Goal: Transaction & Acquisition: Purchase product/service

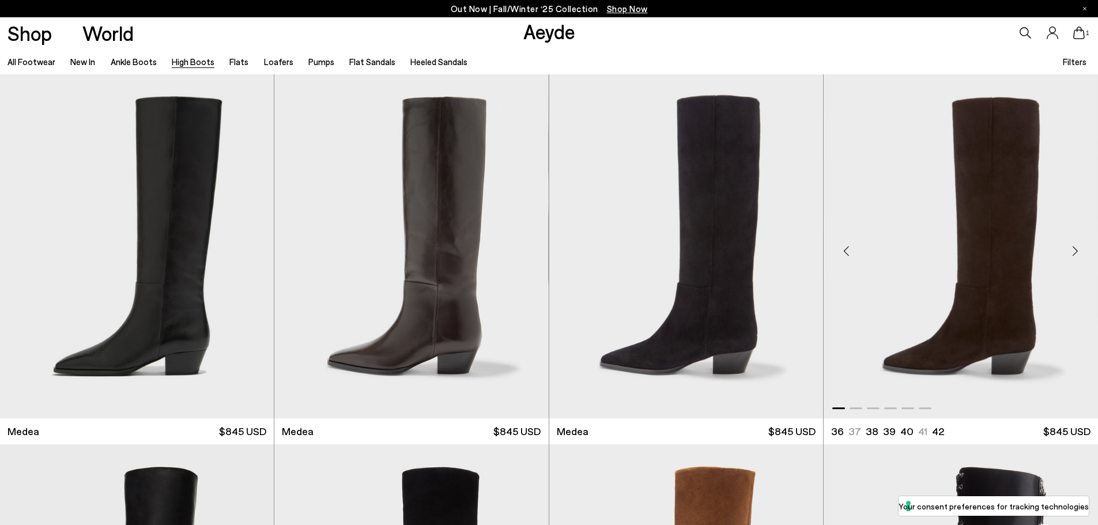
click at [955, 262] on img "1 / 6" at bounding box center [960, 246] width 274 height 344
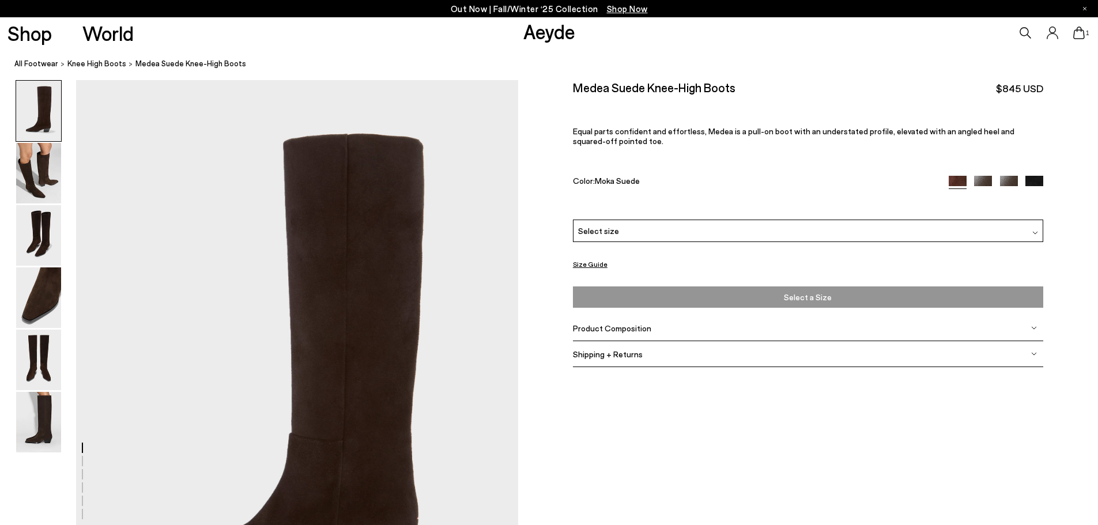
scroll to position [58, 0]
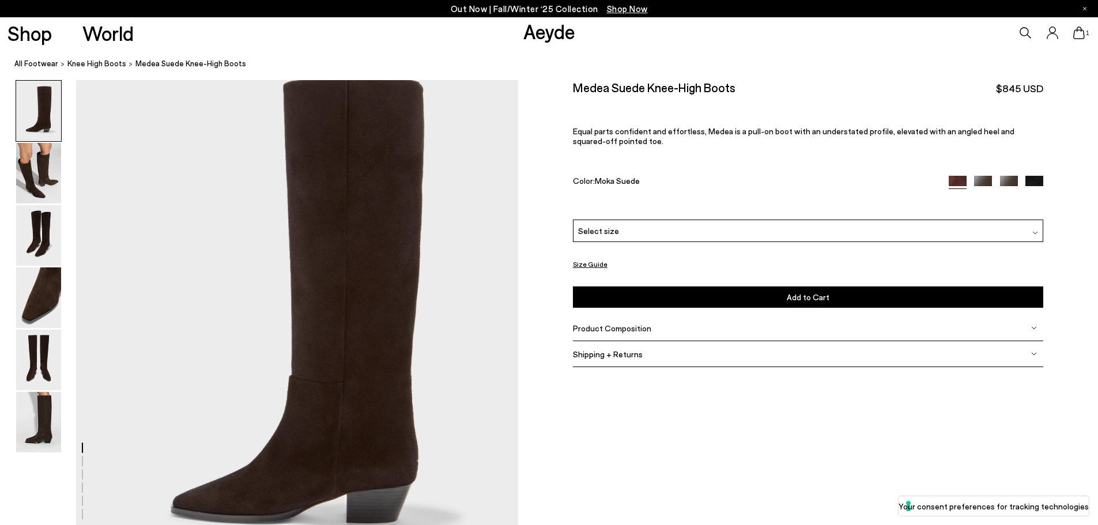
click at [1012, 178] on img at bounding box center [1009, 185] width 18 height 18
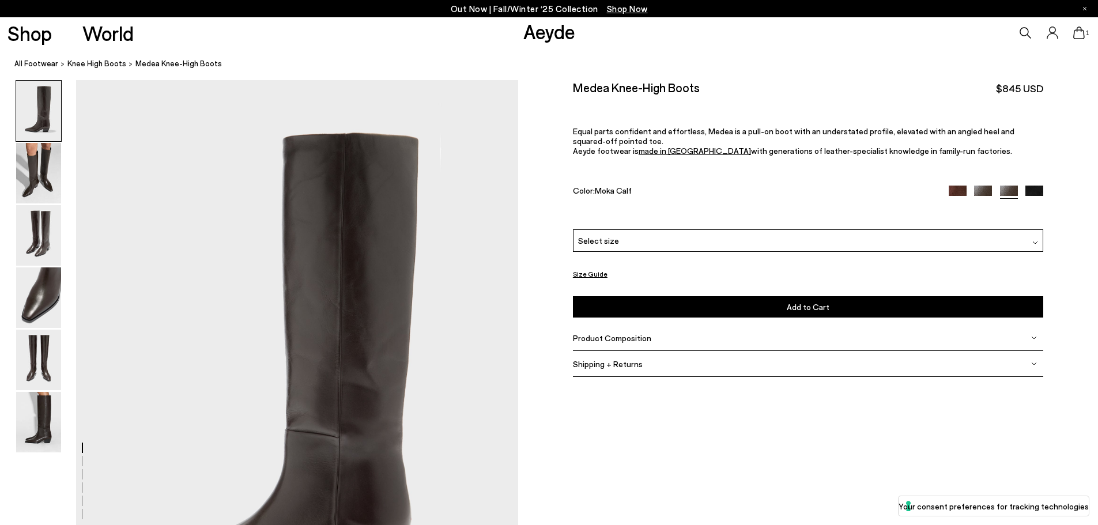
click at [983, 187] on img at bounding box center [983, 195] width 18 height 18
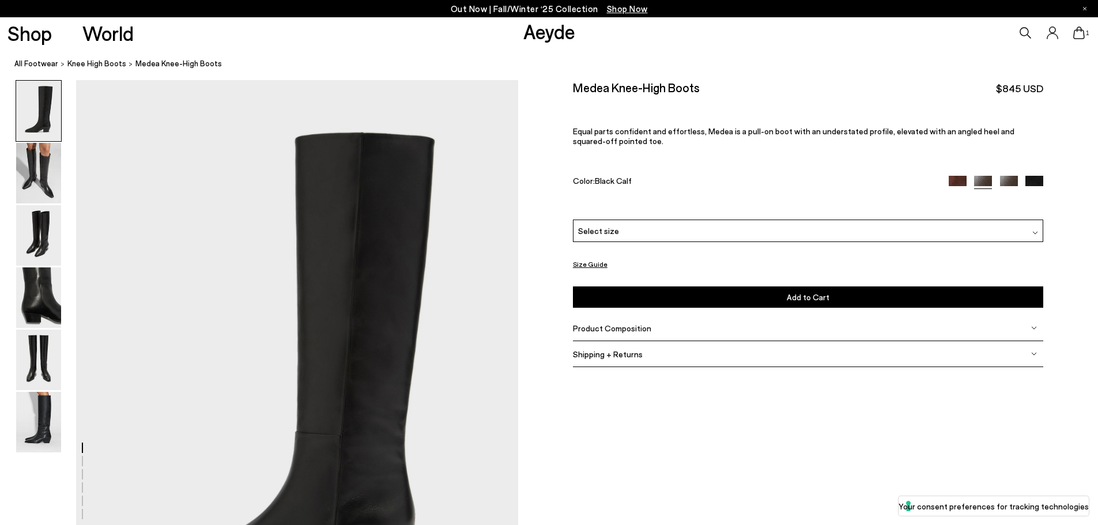
click at [958, 176] on img at bounding box center [957, 185] width 18 height 18
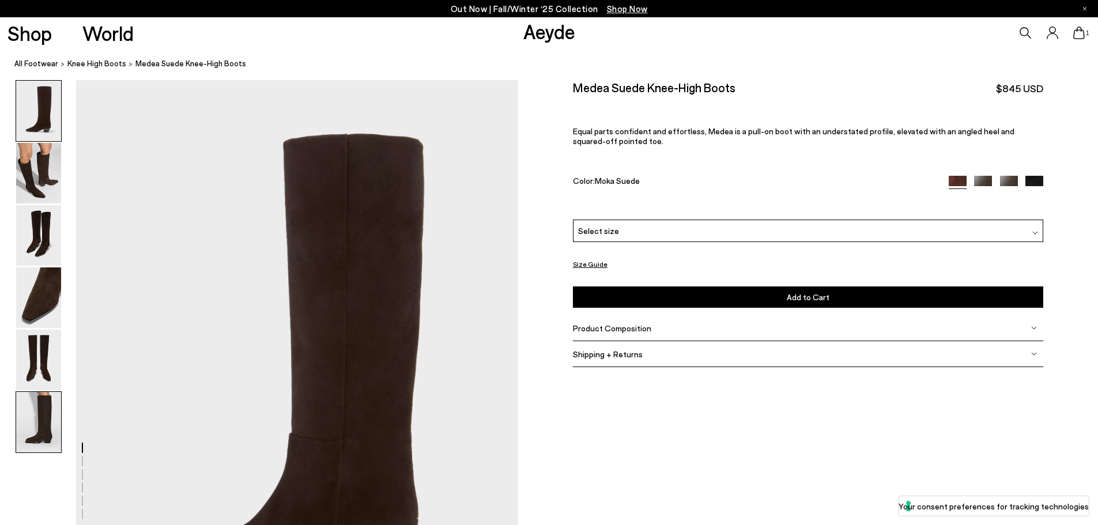
click at [29, 404] on img at bounding box center [38, 422] width 45 height 60
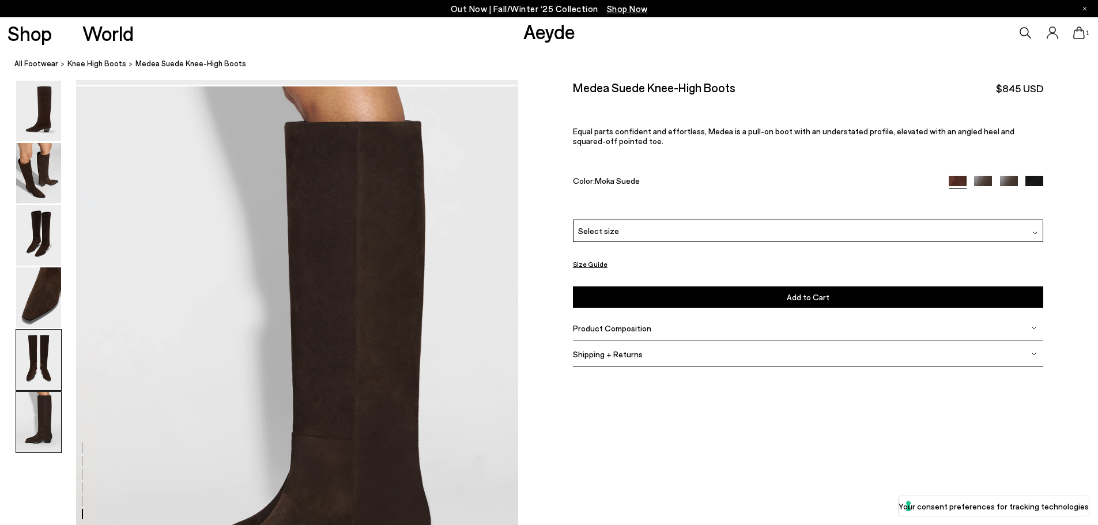
scroll to position [2946, 0]
click at [719, 229] on div "Select size" at bounding box center [808, 231] width 470 height 22
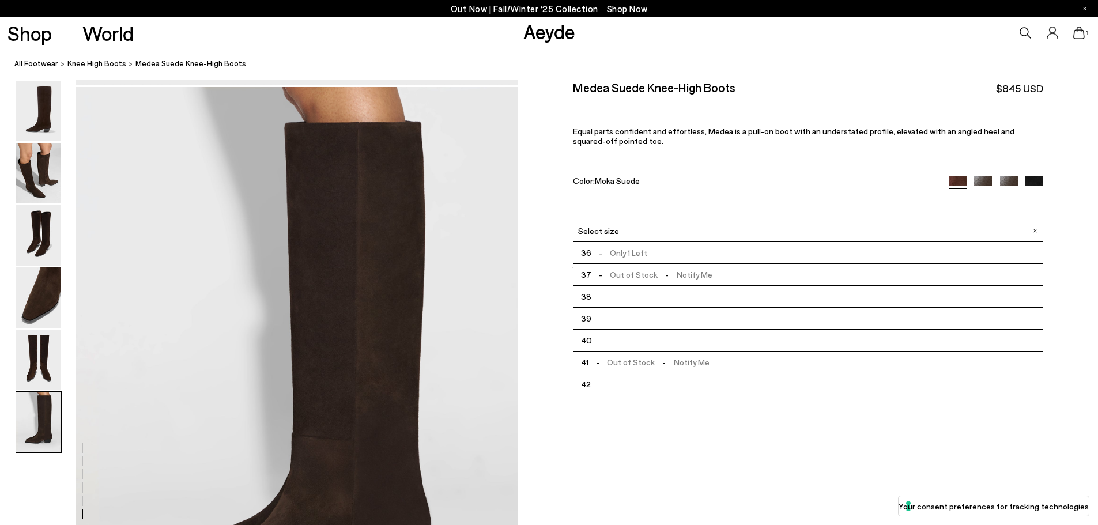
click at [679, 298] on li "38" at bounding box center [807, 297] width 469 height 22
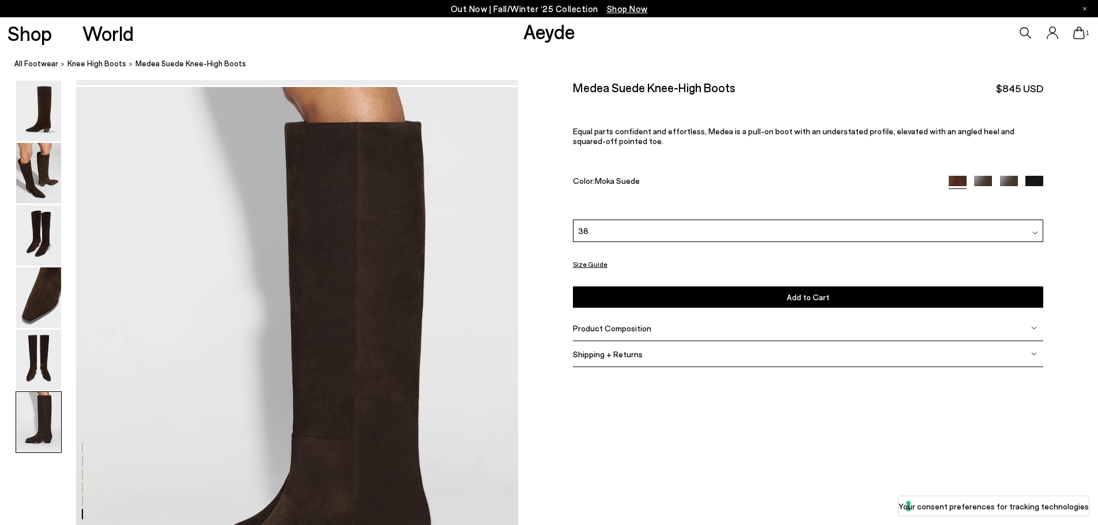
click at [679, 298] on button "Add to Cart Select a Size First" at bounding box center [808, 296] width 470 height 21
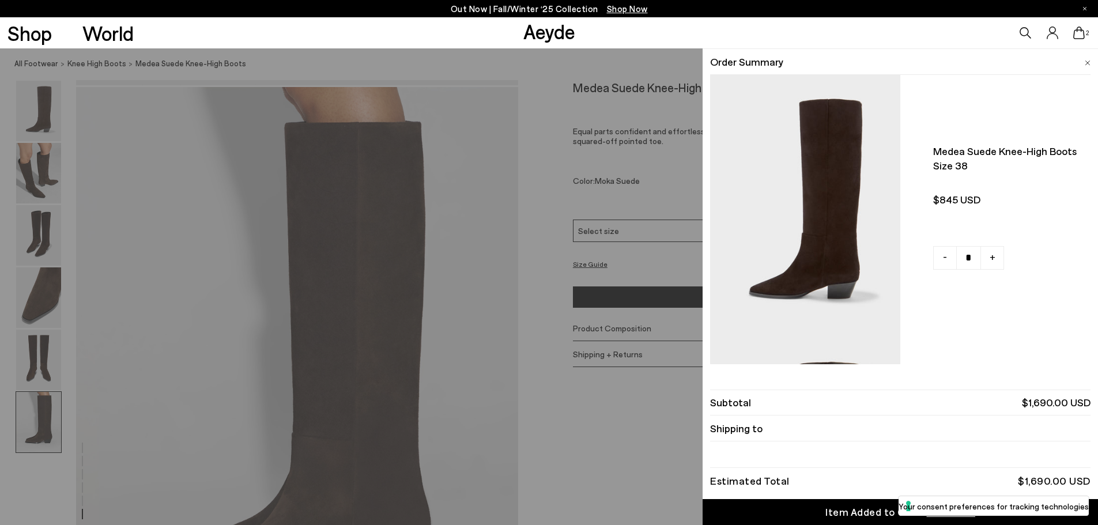
click at [676, 147] on div "Quick Add Color Size View Details Order Summary Medea suede knee-high boots Siz…" at bounding box center [549, 286] width 1098 height 476
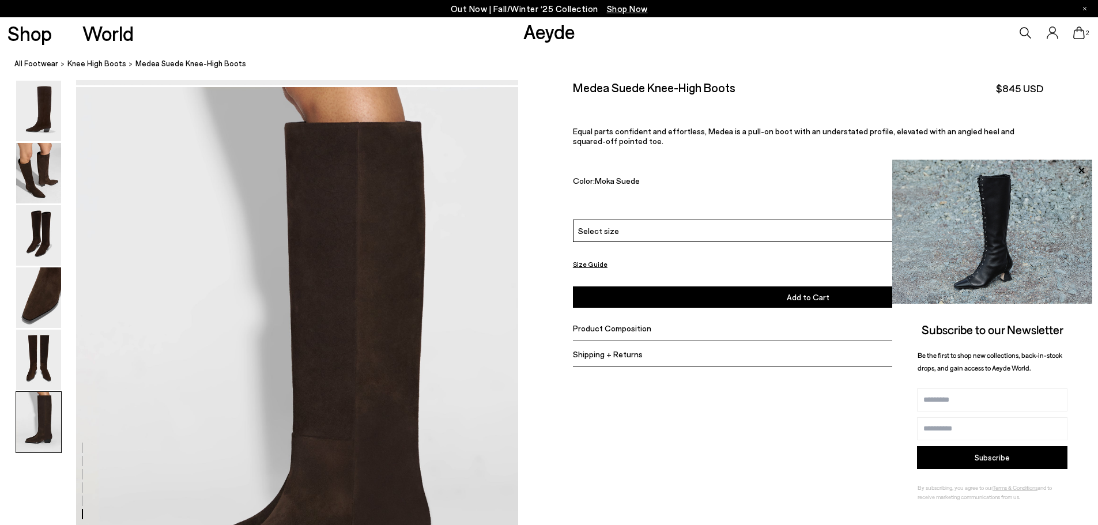
click at [619, 6] on span "Shop Now" at bounding box center [627, 8] width 41 height 10
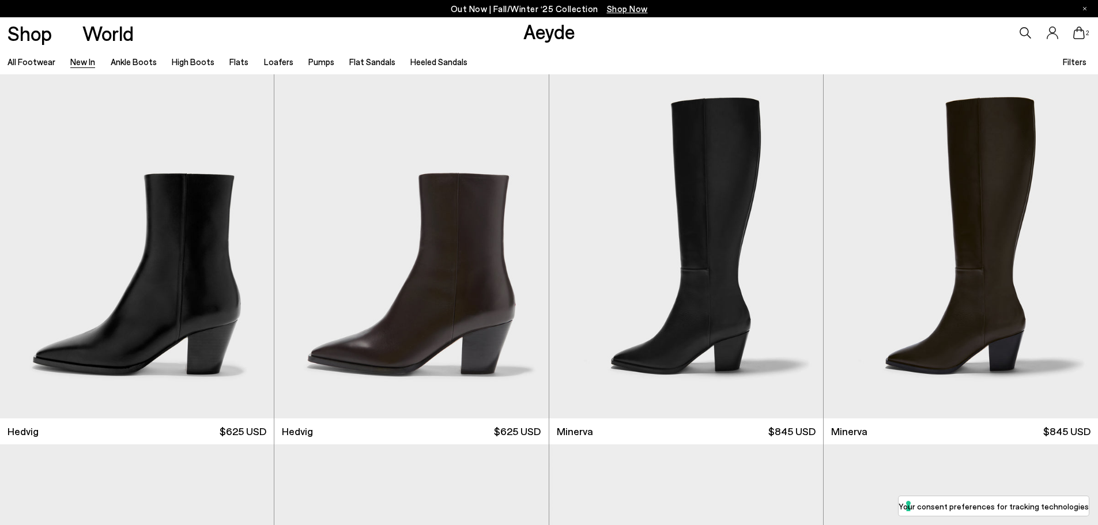
click at [1089, 38] on div "2" at bounding box center [915, 32] width 366 height 31
click at [1084, 34] on icon at bounding box center [1079, 33] width 12 height 13
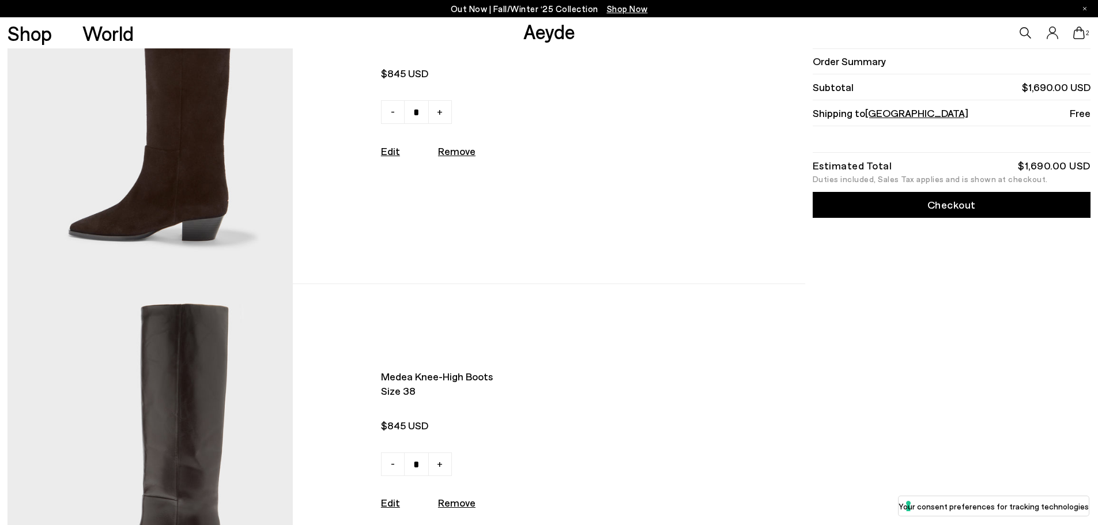
scroll to position [288, 0]
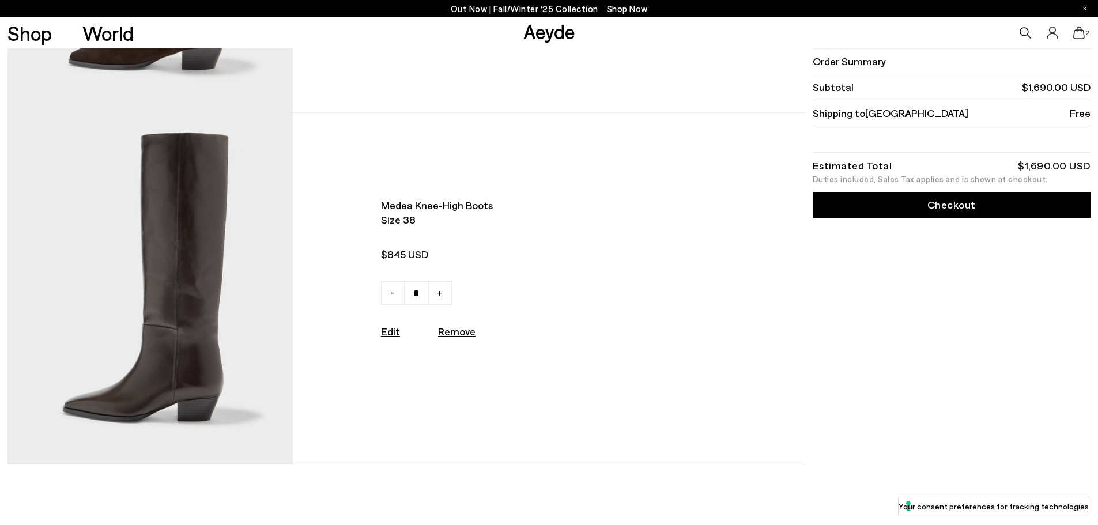
click at [457, 334] on u "Remove" at bounding box center [456, 331] width 37 height 13
type input "*"
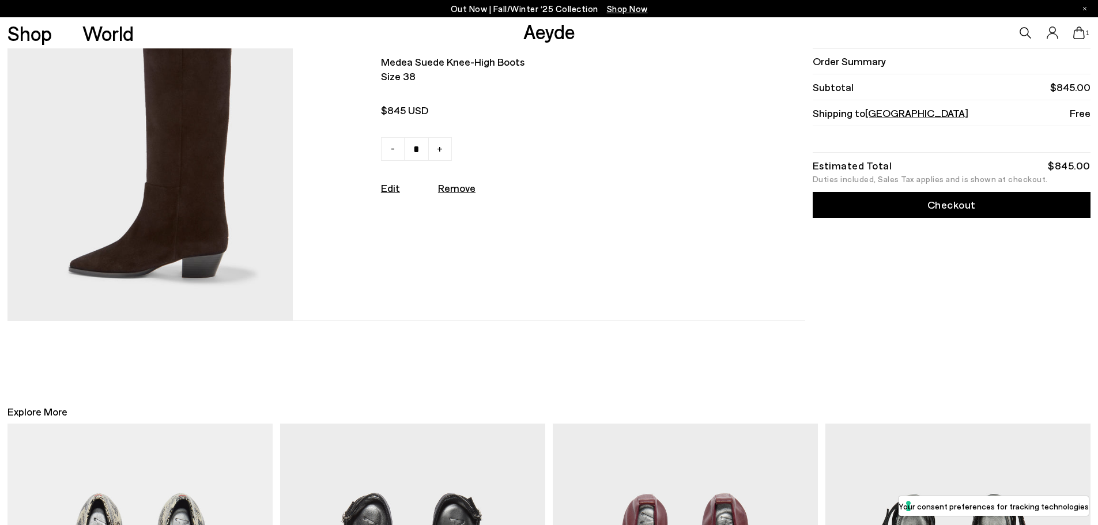
scroll to position [0, 0]
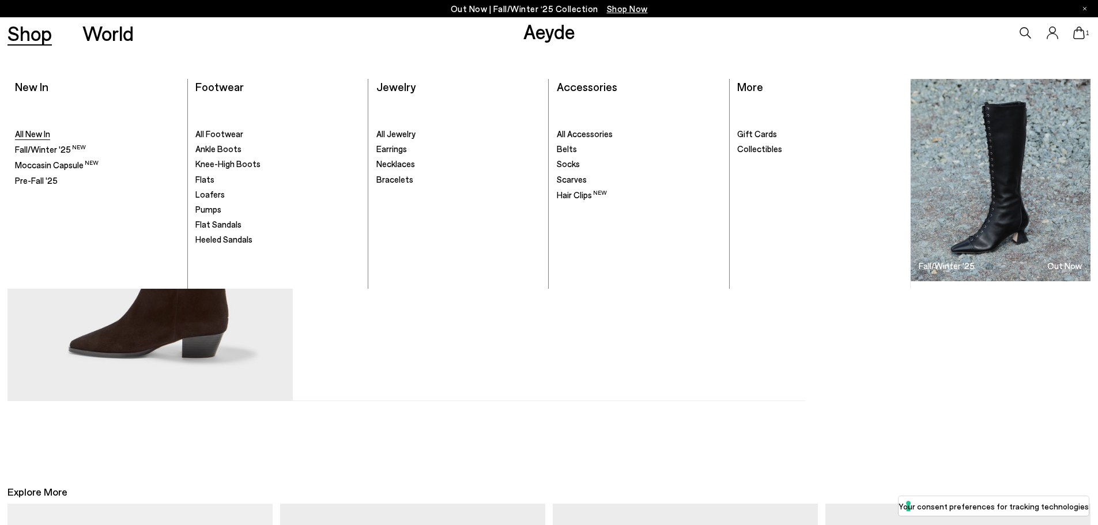
click at [37, 131] on span "All New In" at bounding box center [32, 133] width 35 height 10
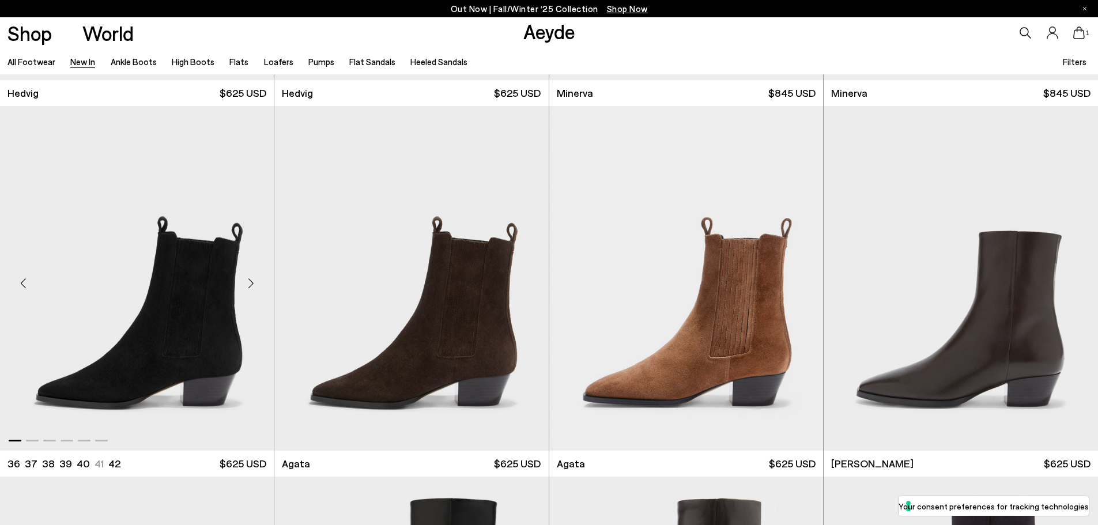
scroll to position [346, 0]
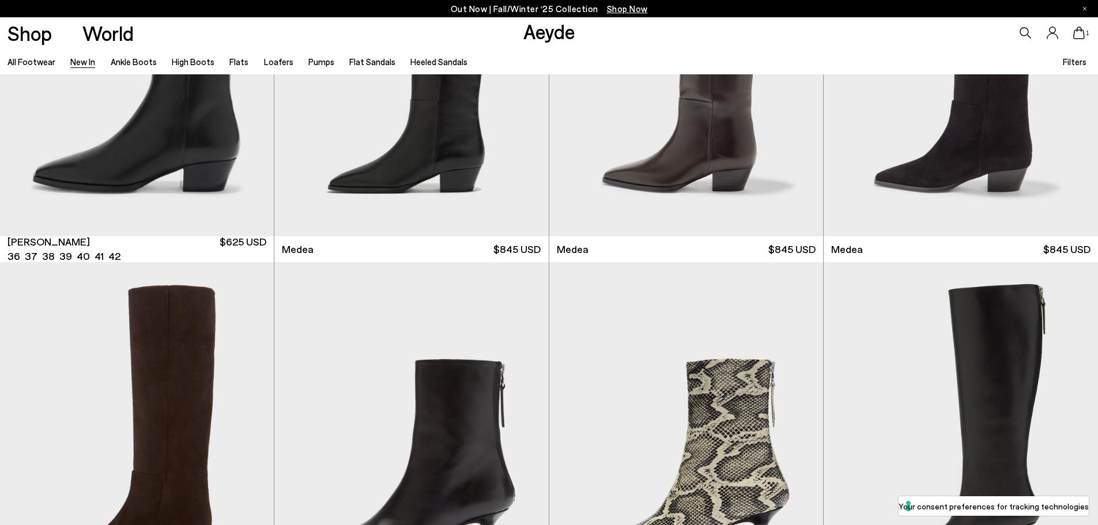
scroll to position [1037, 0]
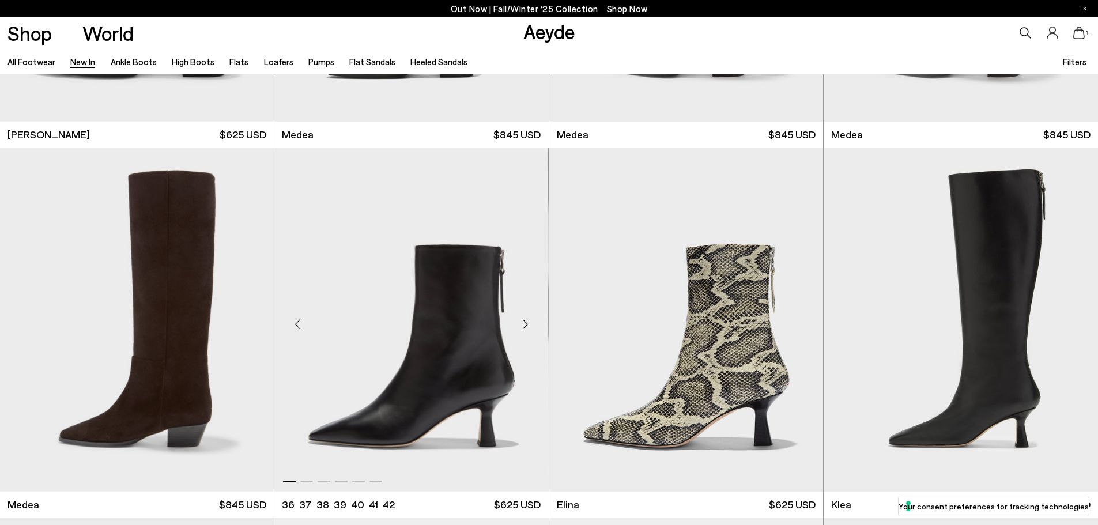
click at [408, 291] on img "1 / 6" at bounding box center [411, 319] width 274 height 344
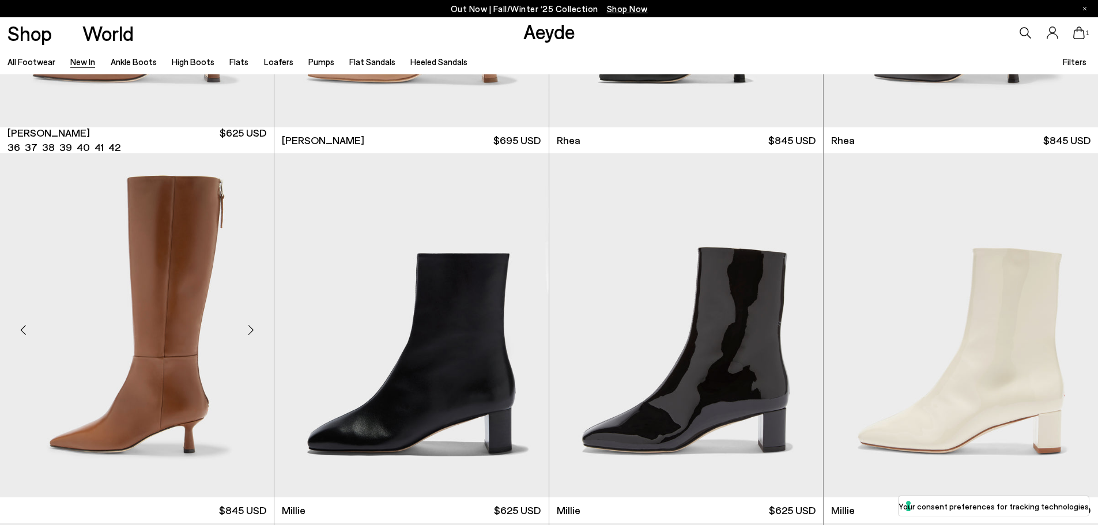
scroll to position [2938, 0]
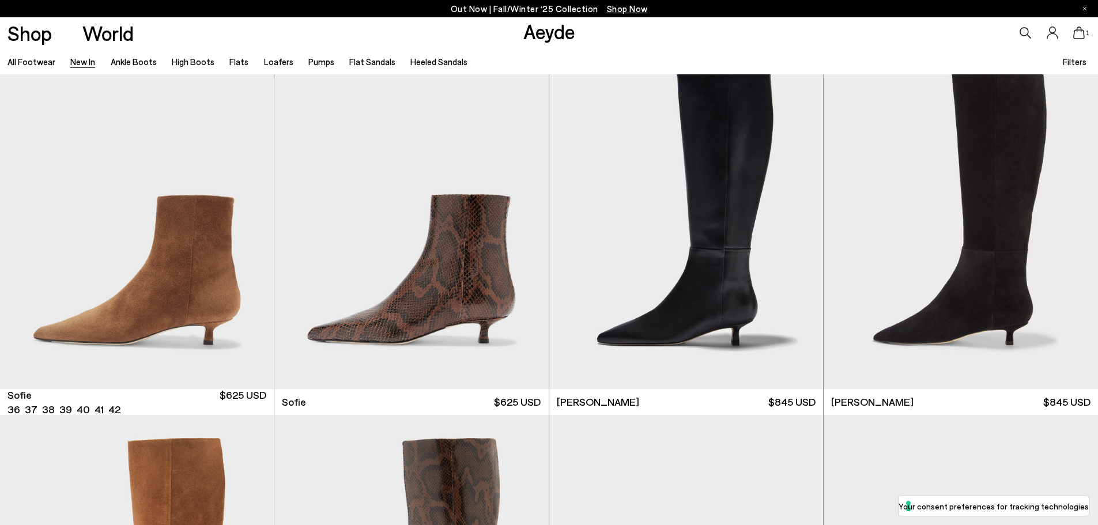
scroll to position [4897, 0]
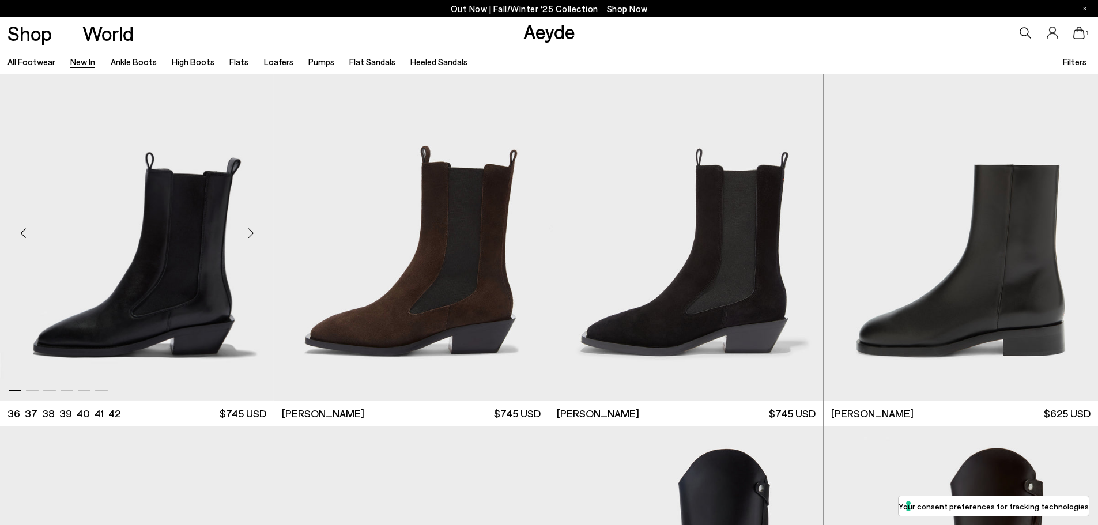
scroll to position [5992, 0]
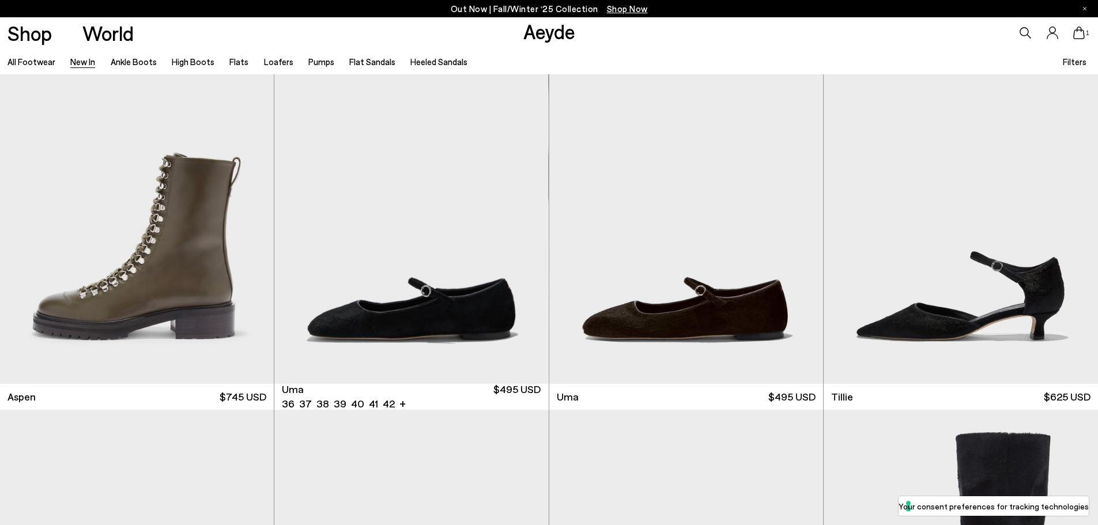
scroll to position [8181, 0]
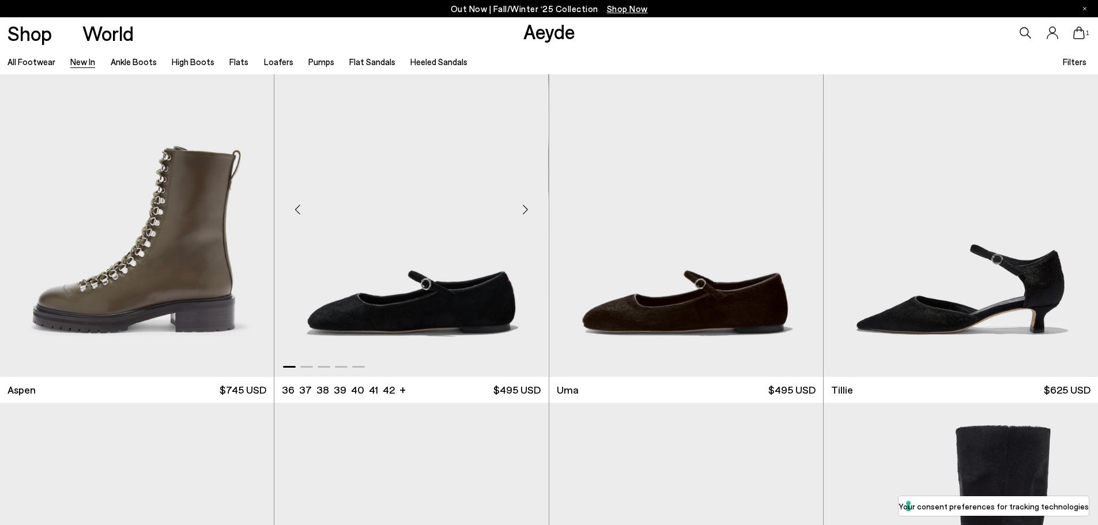
click at [530, 206] on div "Next slide" at bounding box center [525, 209] width 35 height 35
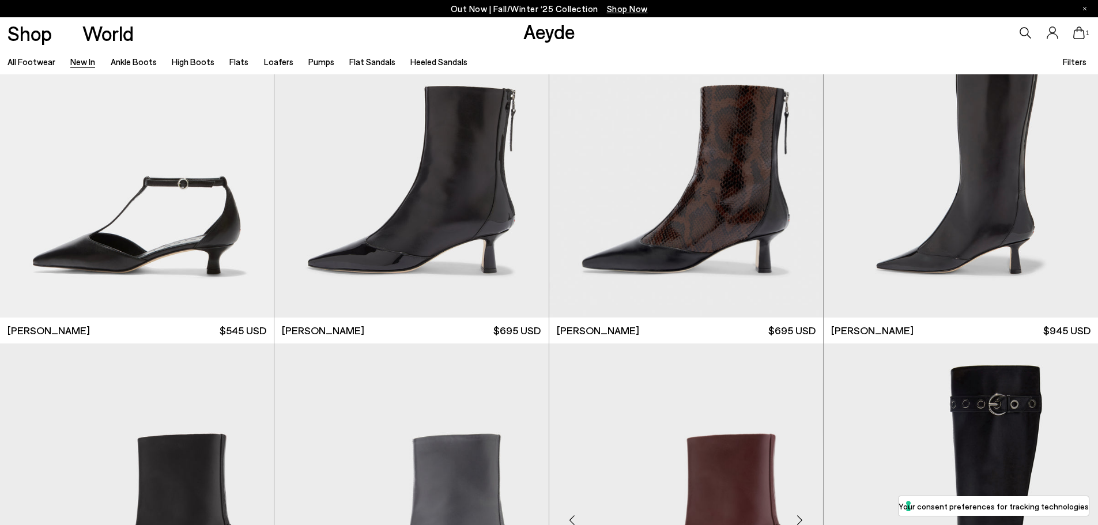
scroll to position [11465, 0]
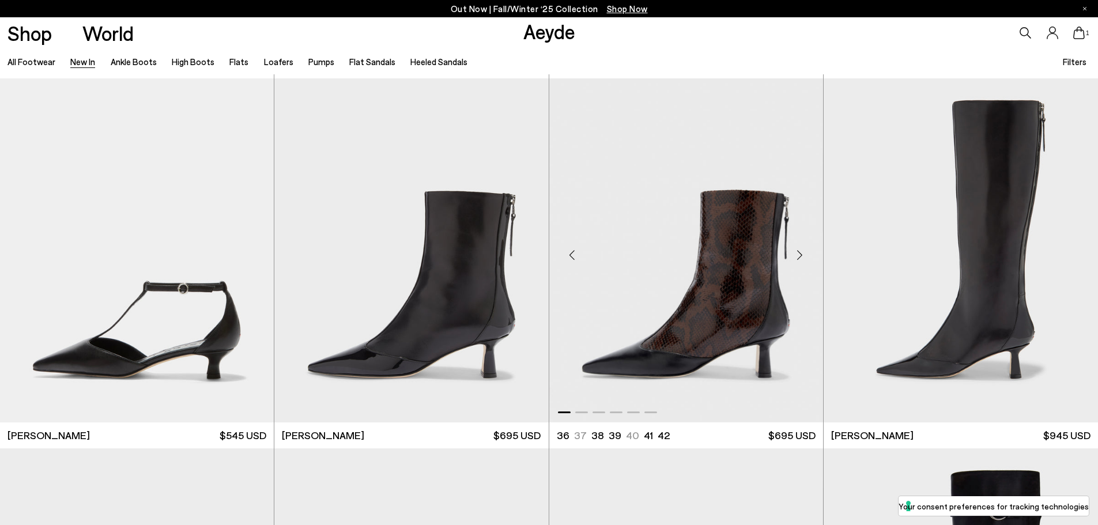
drag, startPoint x: 639, startPoint y: 472, endPoint x: 641, endPoint y: 247, distance: 225.3
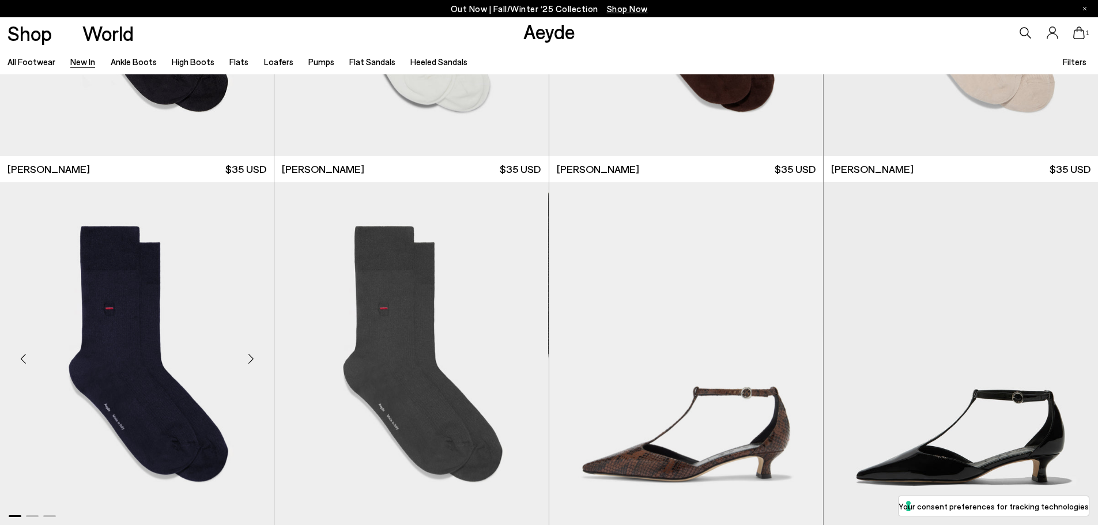
scroll to position [10947, 0]
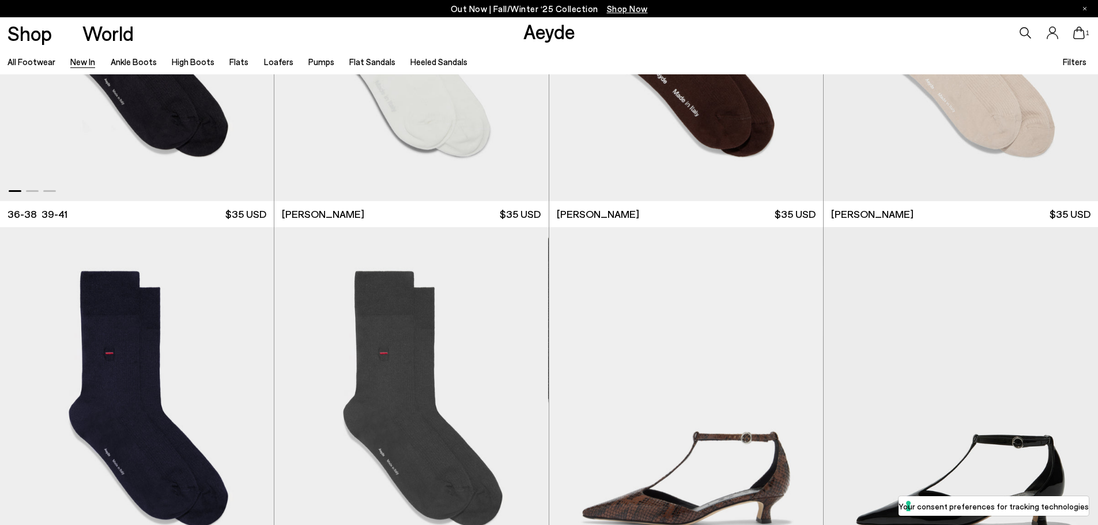
drag, startPoint x: 96, startPoint y: 216, endPoint x: 211, endPoint y: 147, distance: 134.4
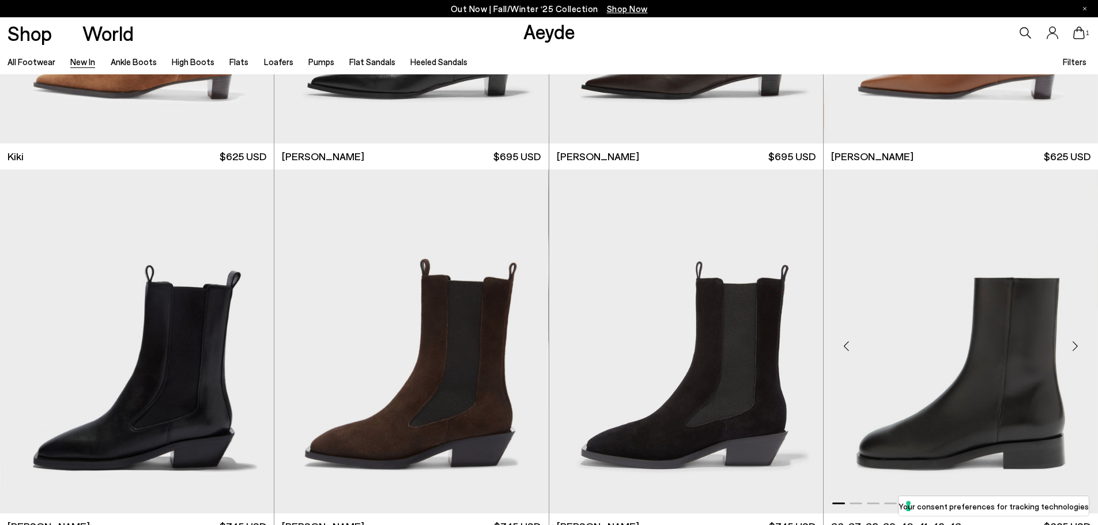
scroll to position [5934, 0]
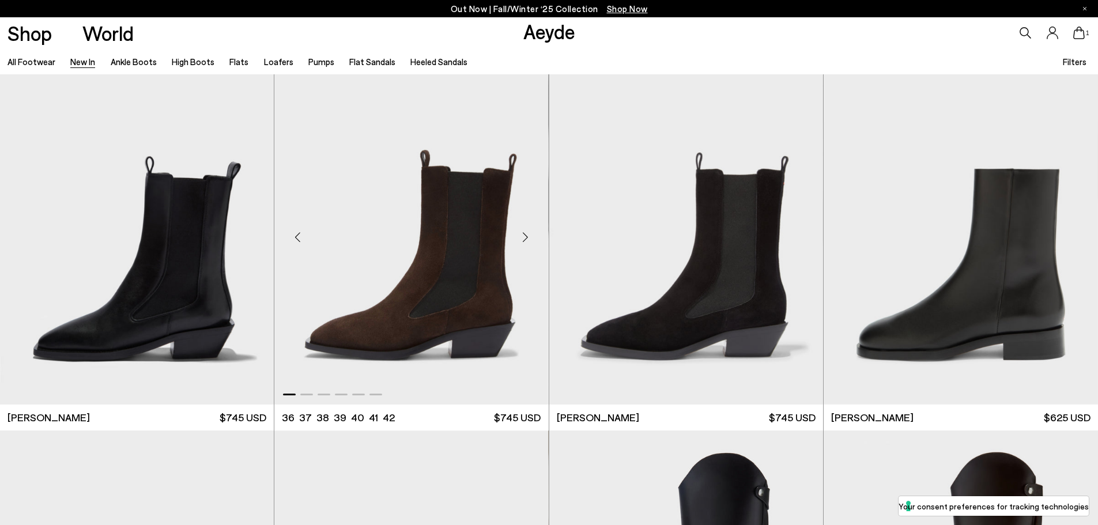
click at [478, 239] on img "1 / 6" at bounding box center [411, 232] width 274 height 344
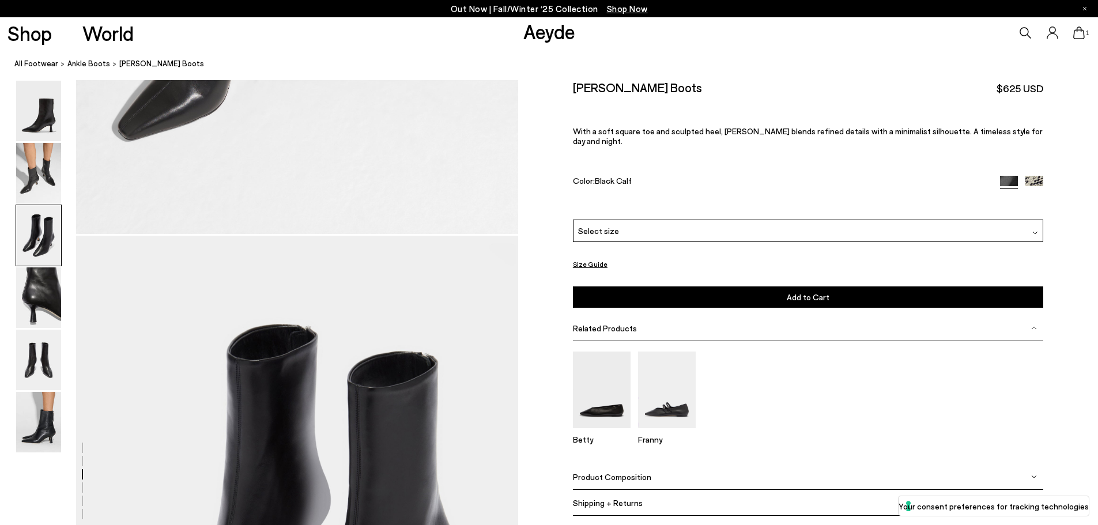
scroll to position [1152, 0]
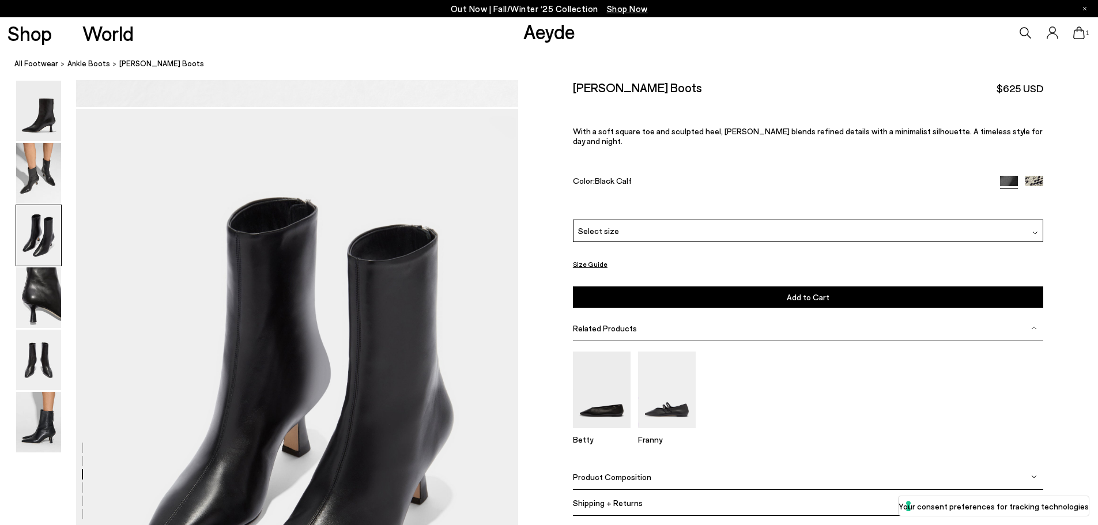
click at [653, 467] on div "Product Composition" at bounding box center [808, 477] width 470 height 26
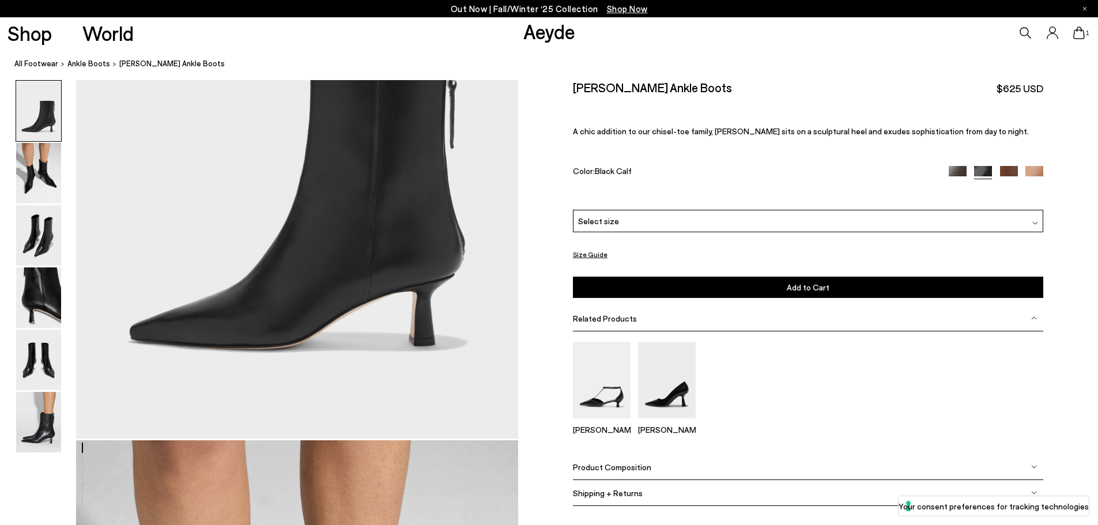
click at [669, 471] on div "Product Composition" at bounding box center [808, 467] width 470 height 26
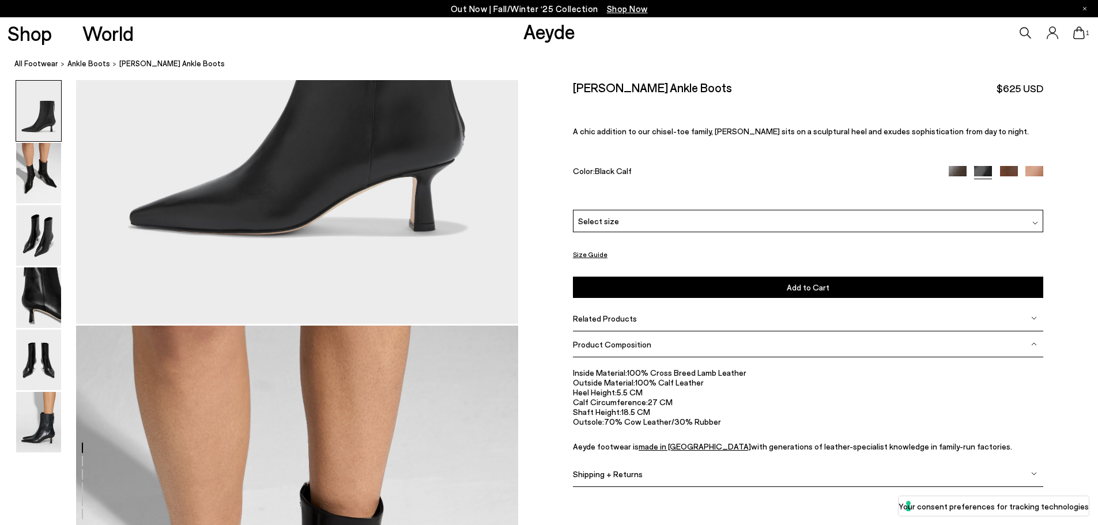
scroll to position [346, 0]
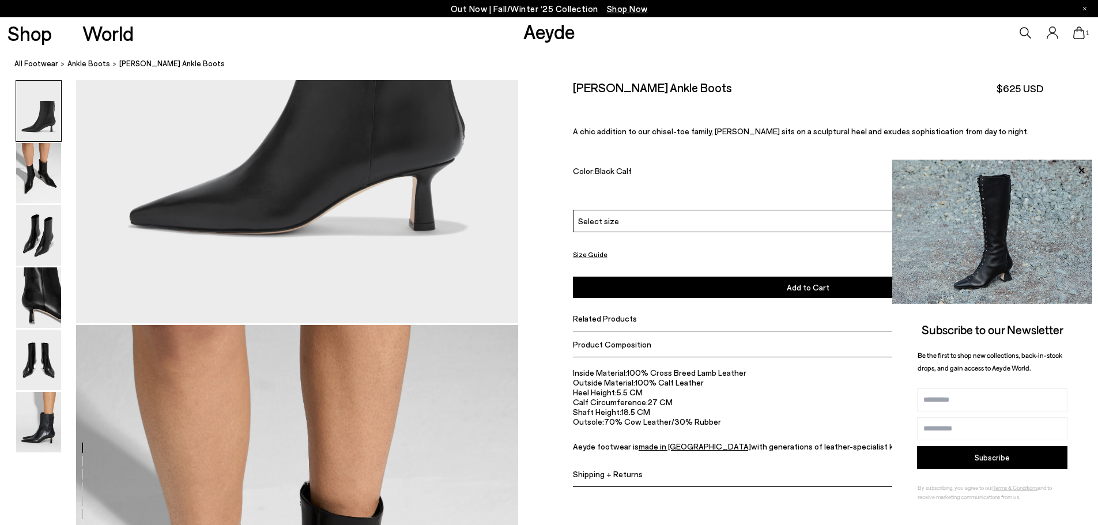
click at [46, 112] on img at bounding box center [38, 111] width 45 height 60
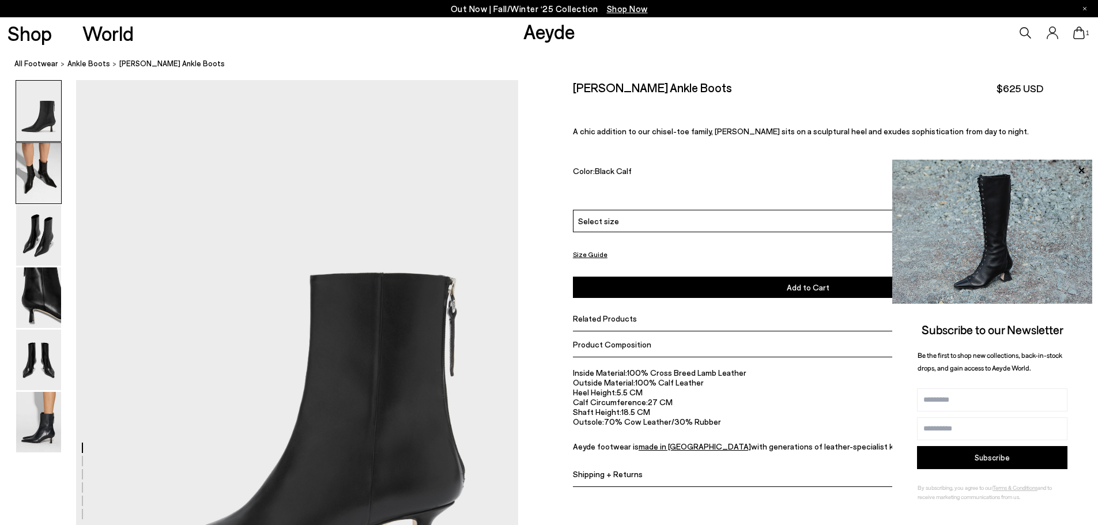
scroll to position [0, 0]
click at [41, 166] on img at bounding box center [38, 173] width 45 height 60
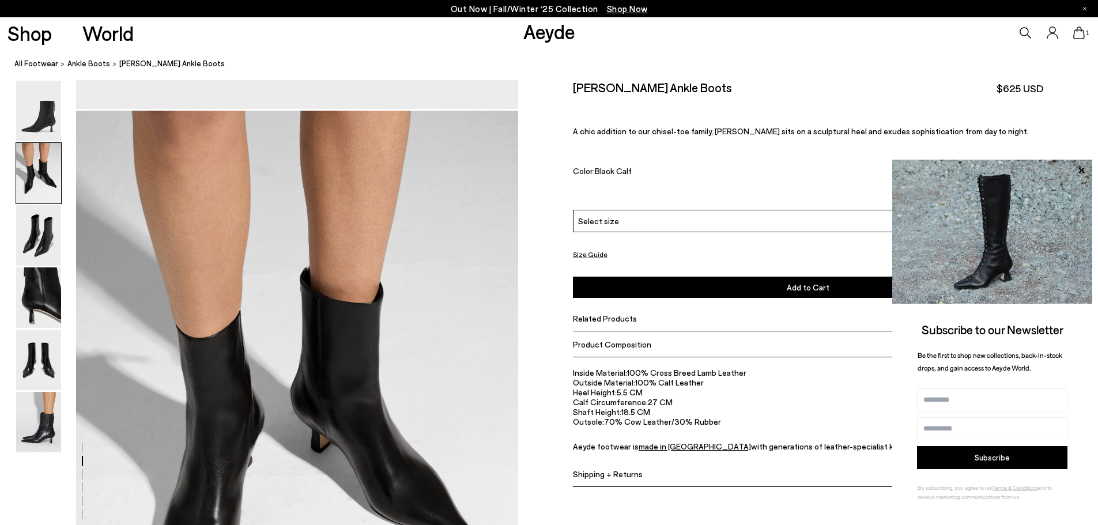
scroll to position [592, 0]
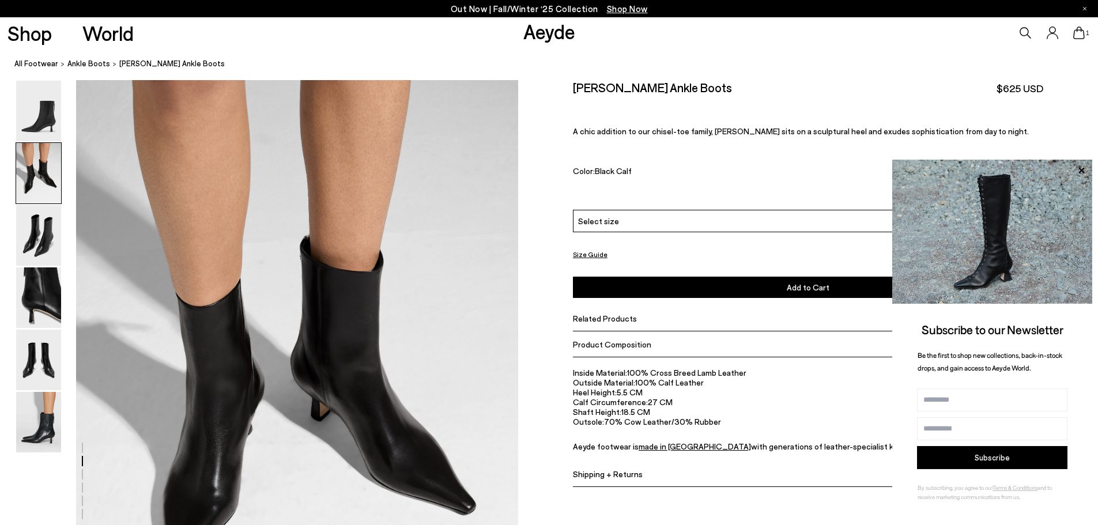
click at [736, 230] on div "Select size" at bounding box center [808, 221] width 470 height 22
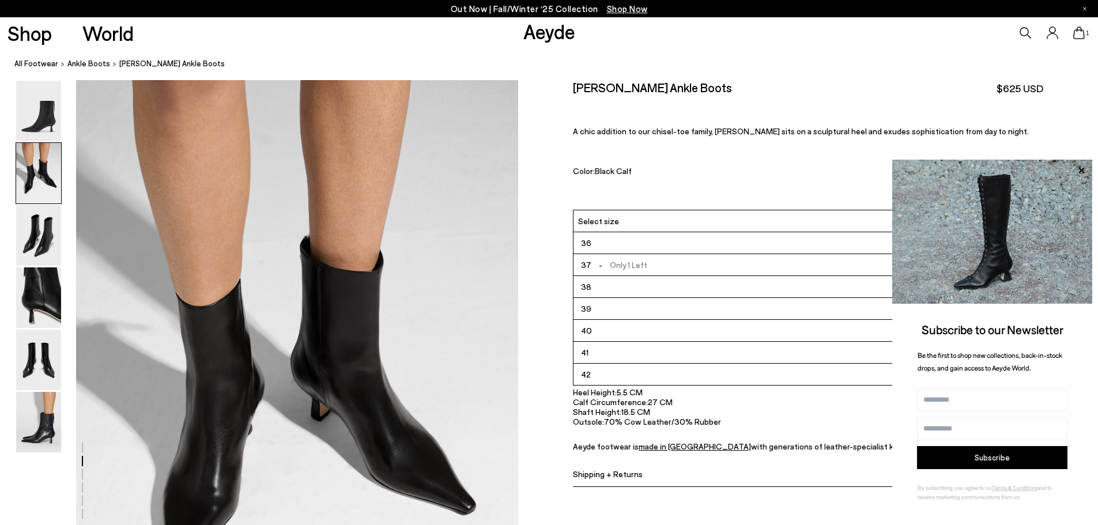
click at [623, 287] on li "38" at bounding box center [807, 287] width 469 height 22
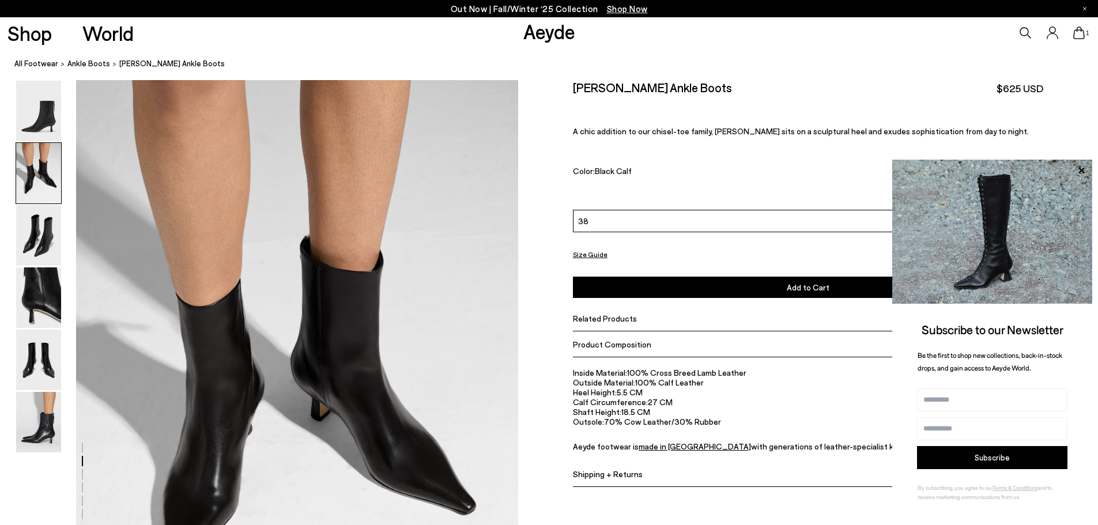
click at [655, 289] on button "Add to Cart Select a Size First" at bounding box center [808, 287] width 470 height 21
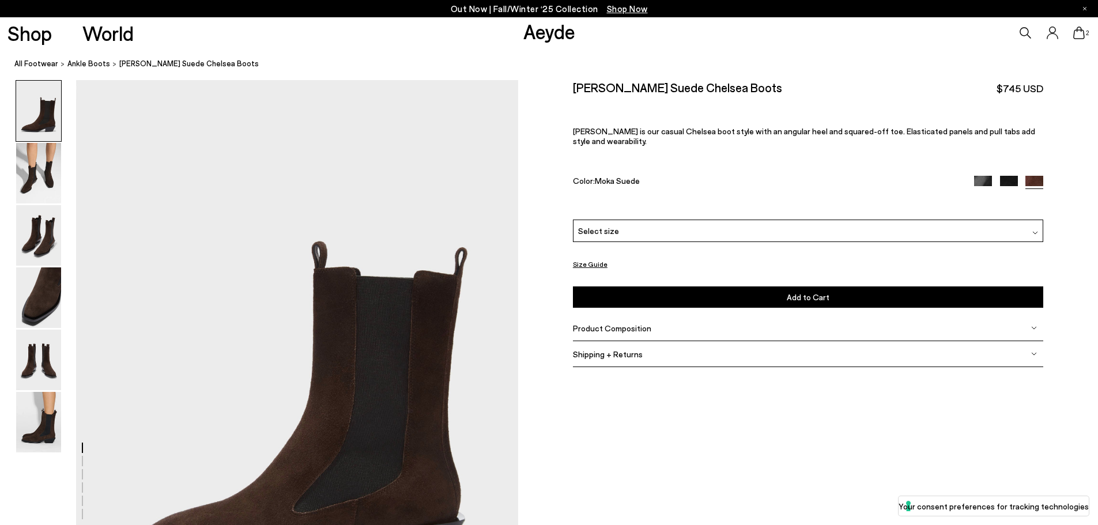
click at [739, 209] on div "[PERSON_NAME] Suede Chelsea Boots $745 USD [PERSON_NAME] is our casual Chelsea …" at bounding box center [808, 149] width 470 height 139
click at [48, 169] on img at bounding box center [38, 173] width 45 height 60
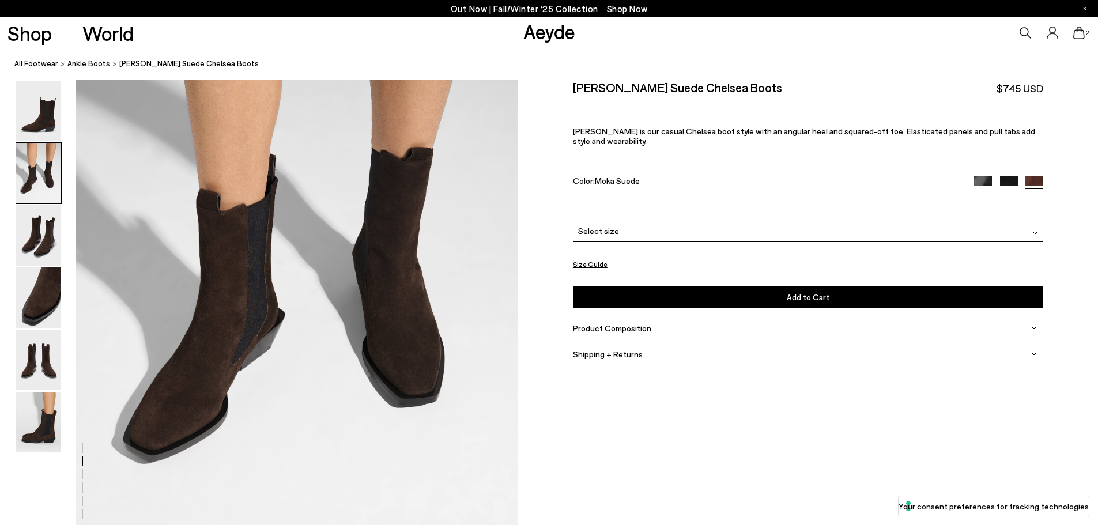
scroll to position [707, 0]
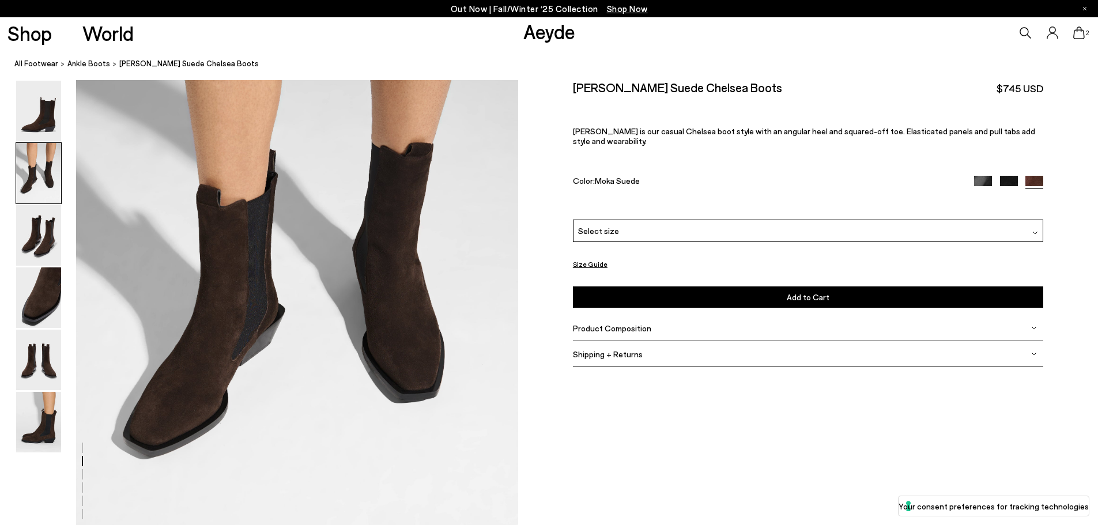
click at [633, 177] on div "Color: Moka Suede" at bounding box center [766, 182] width 386 height 13
click at [641, 208] on div "[PERSON_NAME] Suede Chelsea Boots $745 USD [PERSON_NAME] is our casual Chelsea …" at bounding box center [808, 149] width 470 height 139
click at [641, 220] on div "Select size" at bounding box center [808, 231] width 470 height 22
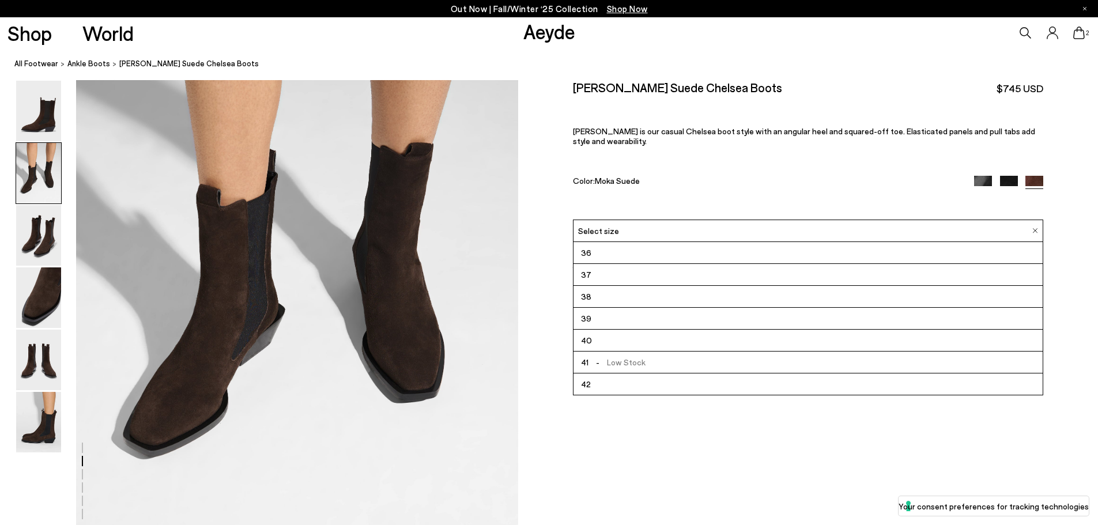
click at [627, 289] on li "38" at bounding box center [807, 297] width 469 height 22
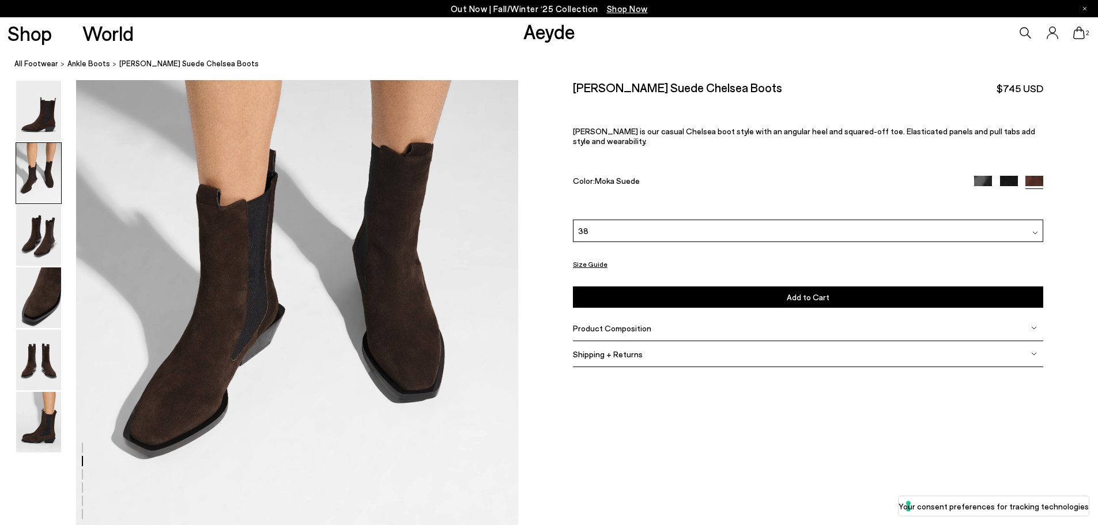
click at [737, 286] on button "Add to Cart Select a Size First" at bounding box center [808, 296] width 470 height 21
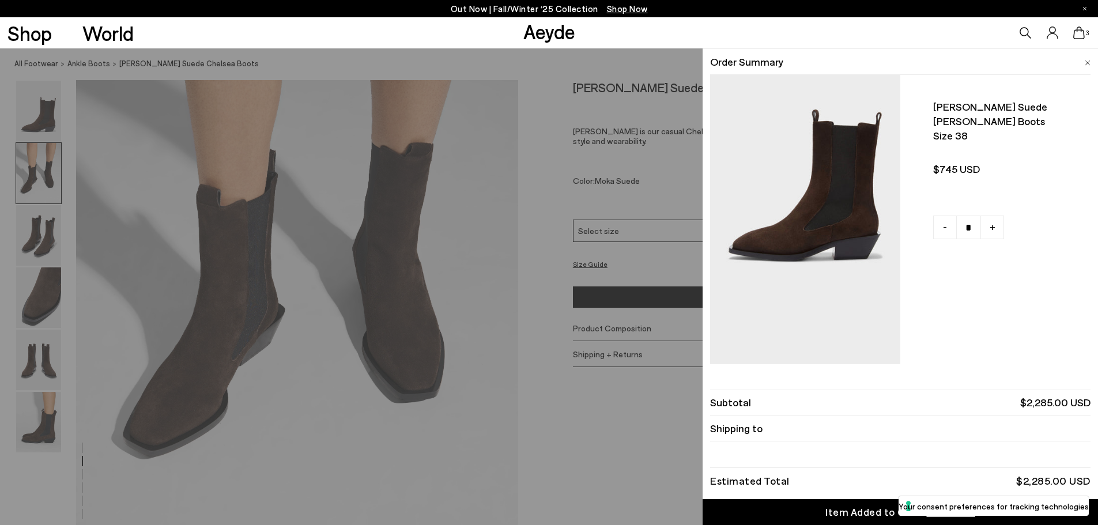
scroll to position [115, 0]
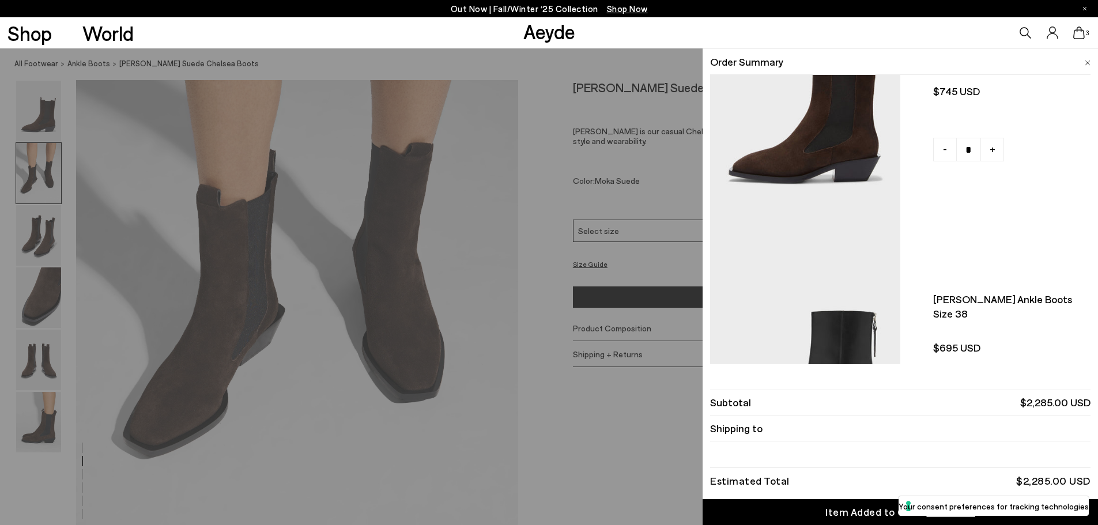
click at [883, 512] on div "Item Added to Cart" at bounding box center [872, 512] width 94 height 14
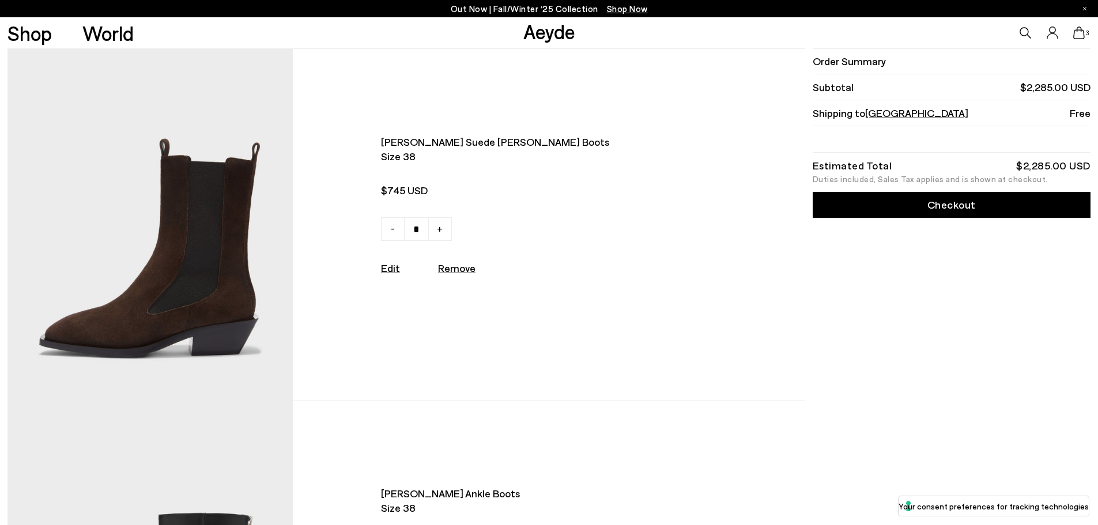
click at [986, 212] on link "Checkout" at bounding box center [951, 205] width 278 height 26
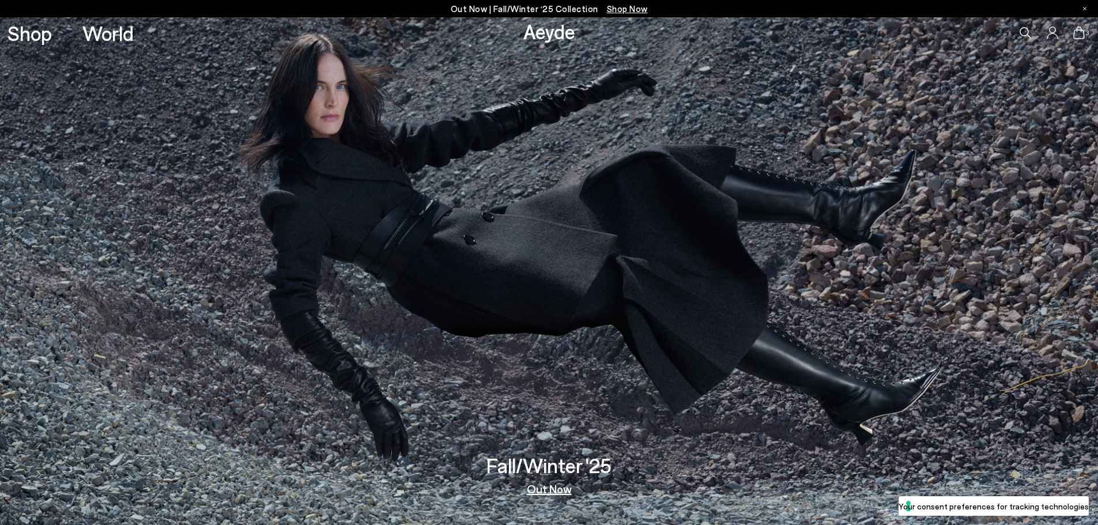
click at [1077, 32] on icon at bounding box center [1079, 33] width 12 height 13
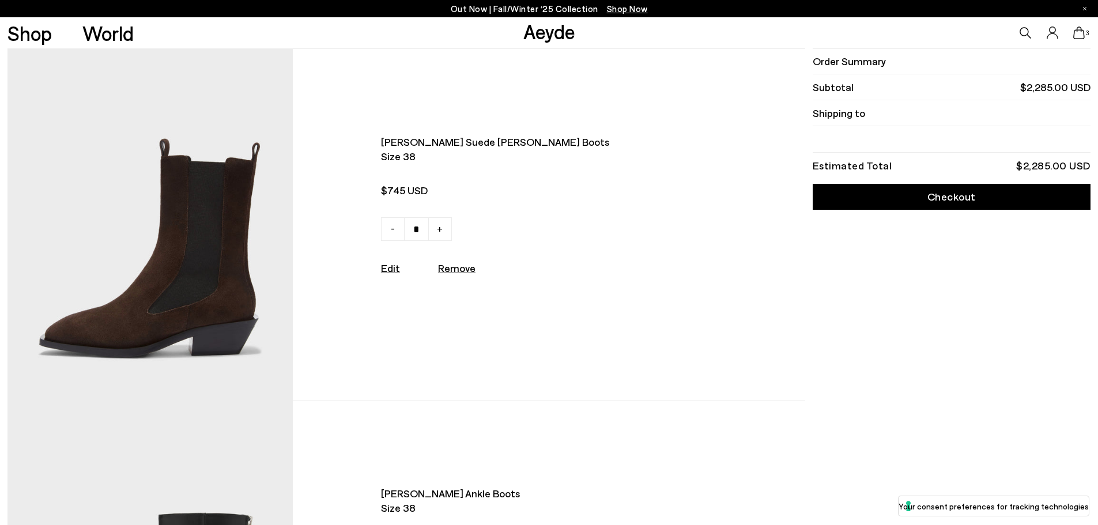
click at [395, 271] on link "Edit" at bounding box center [390, 268] width 19 height 13
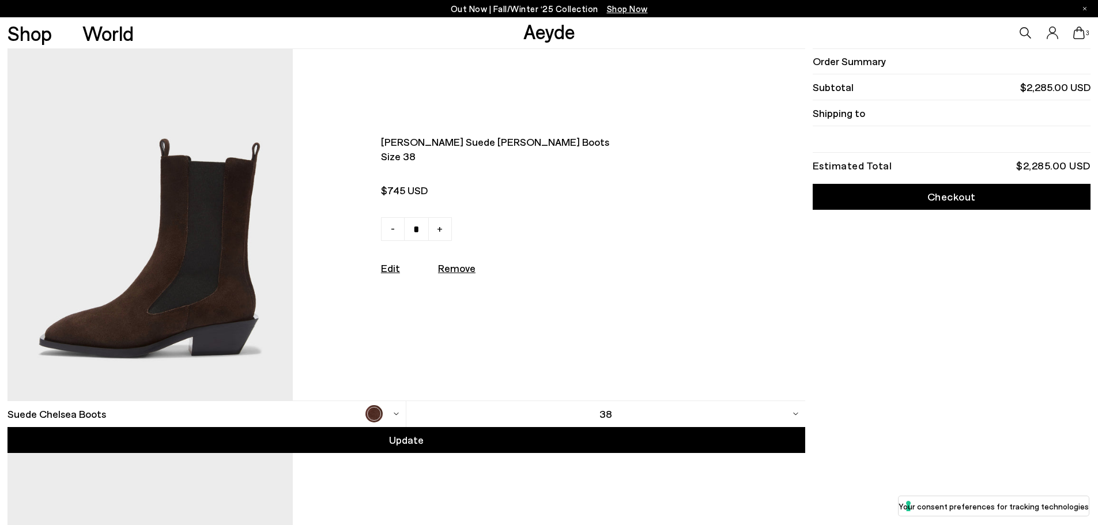
click at [578, 417] on div "38" at bounding box center [605, 414] width 399 height 26
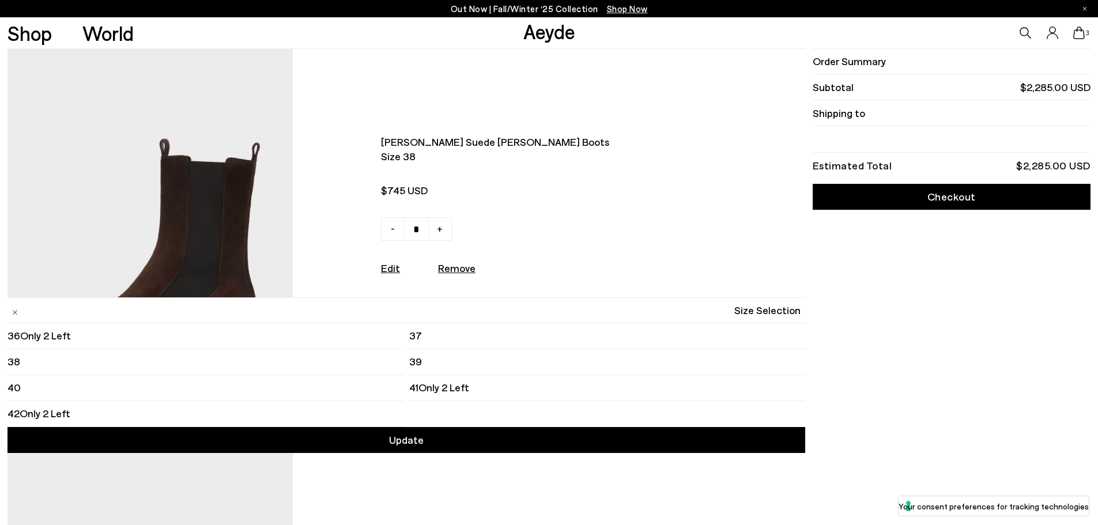
click at [495, 365] on li "39" at bounding box center [607, 362] width 396 height 26
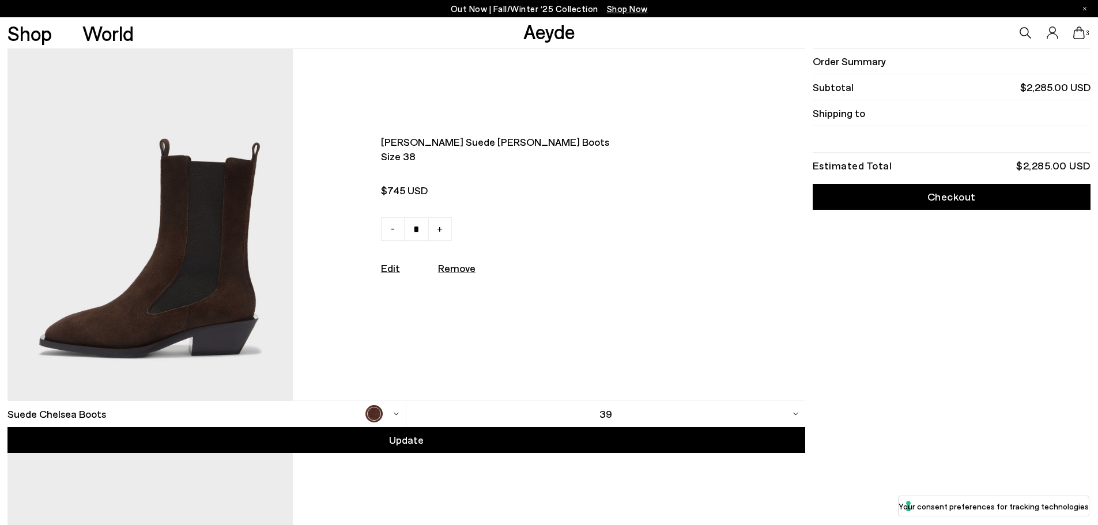
click at [484, 436] on div "Update" at bounding box center [405, 440] width 797 height 26
click at [186, 217] on img at bounding box center [149, 224] width 285 height 351
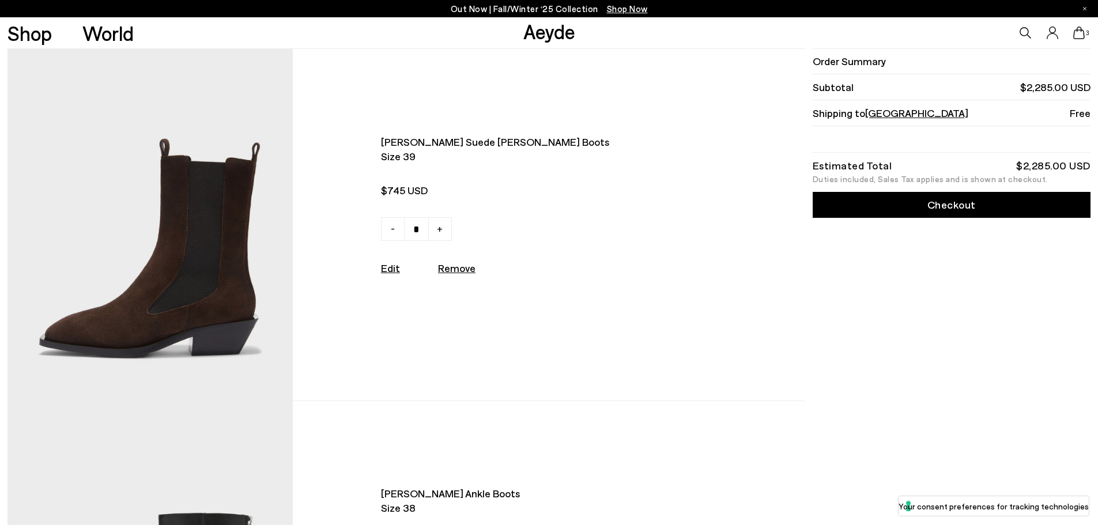
click at [328, 167] on div "[PERSON_NAME] suede chelsea boots Size 39 $745 USD - + No More Available Edit R…" at bounding box center [492, 225] width 399 height 180
click at [240, 160] on img at bounding box center [149, 224] width 285 height 351
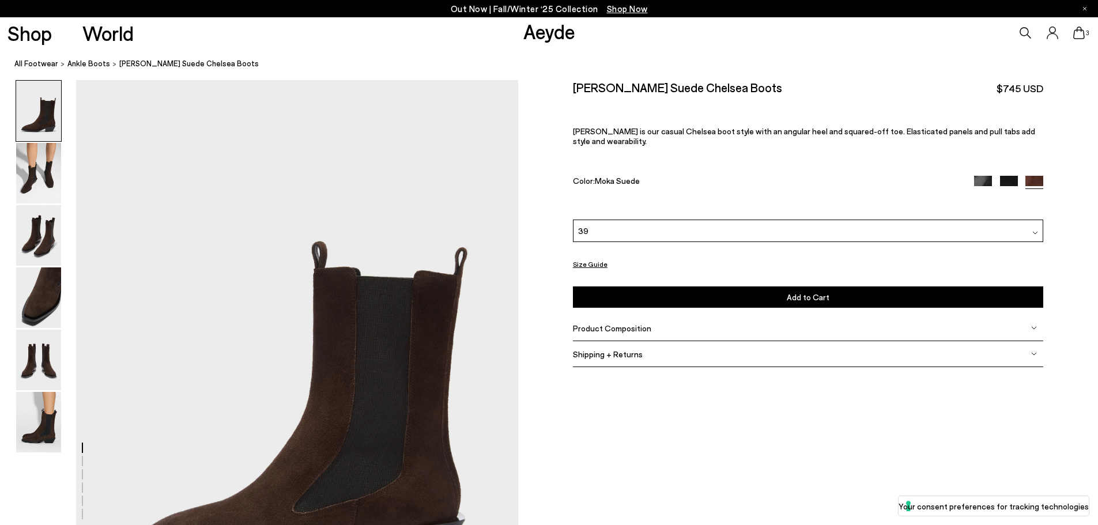
click at [606, 257] on div "Size Guide" at bounding box center [808, 264] width 470 height 14
click at [592, 257] on button "Size Guide" at bounding box center [590, 264] width 35 height 14
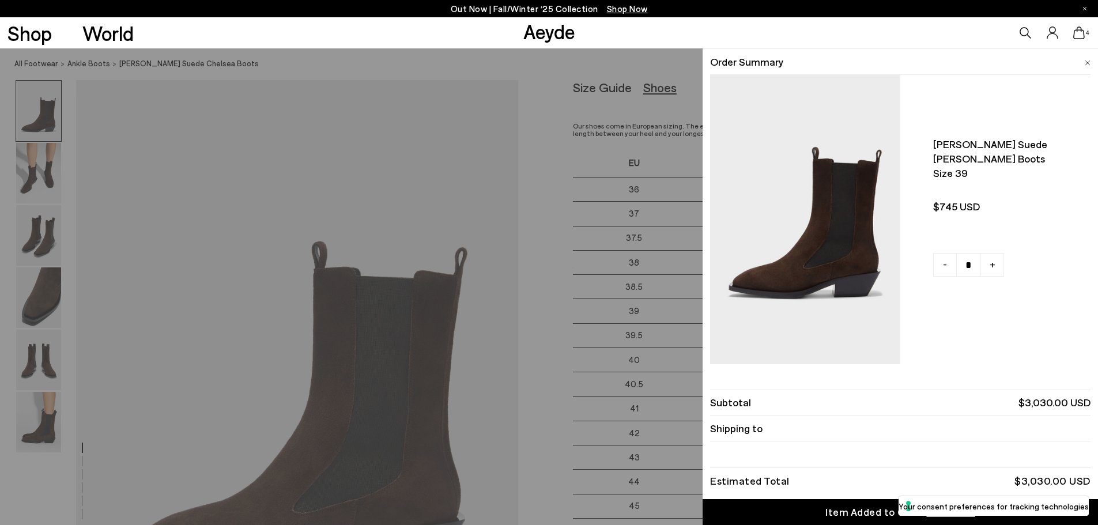
click at [573, 179] on div "Quick Add Color Size View Details Order Summary Luna suede chelsea boots Size 3…" at bounding box center [549, 286] width 1098 height 476
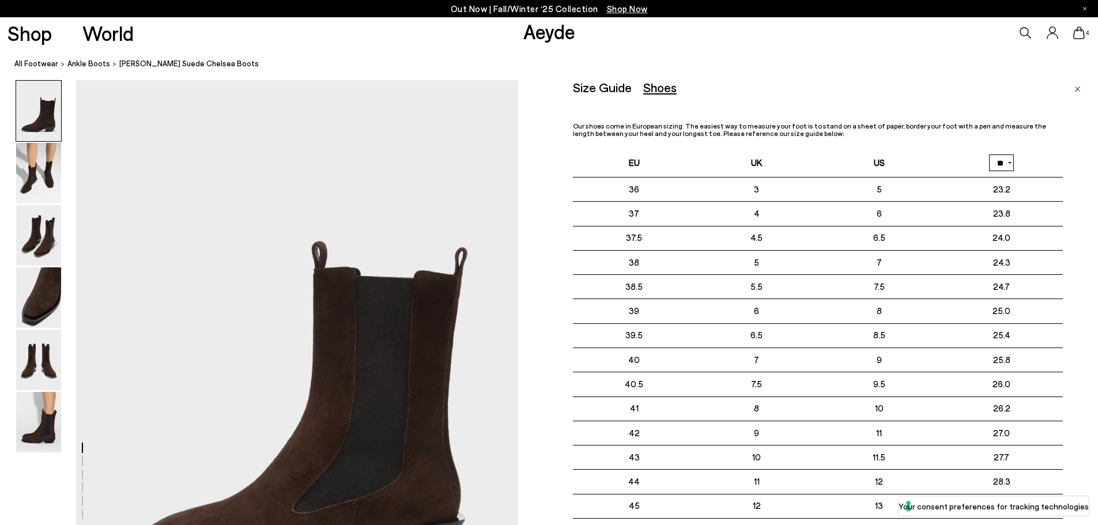
click at [1070, 86] on div "Size Guide Shoes Belt Our shoes come in European sizing. The easiest way to mea…" at bounding box center [835, 342] width 525 height 525
click at [1076, 89] on img "Close" at bounding box center [1077, 89] width 6 height 6
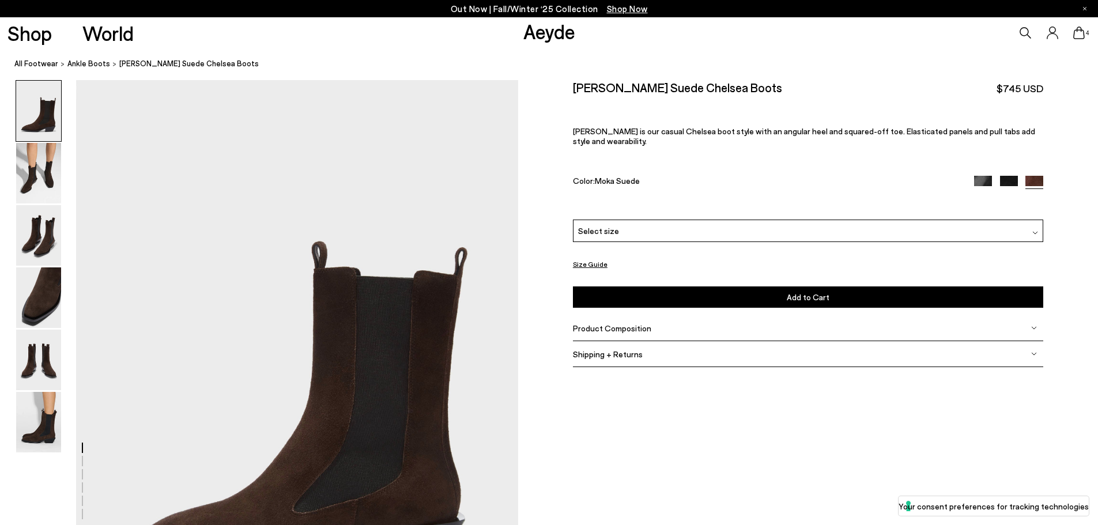
click at [1079, 31] on icon at bounding box center [1079, 33] width 12 height 13
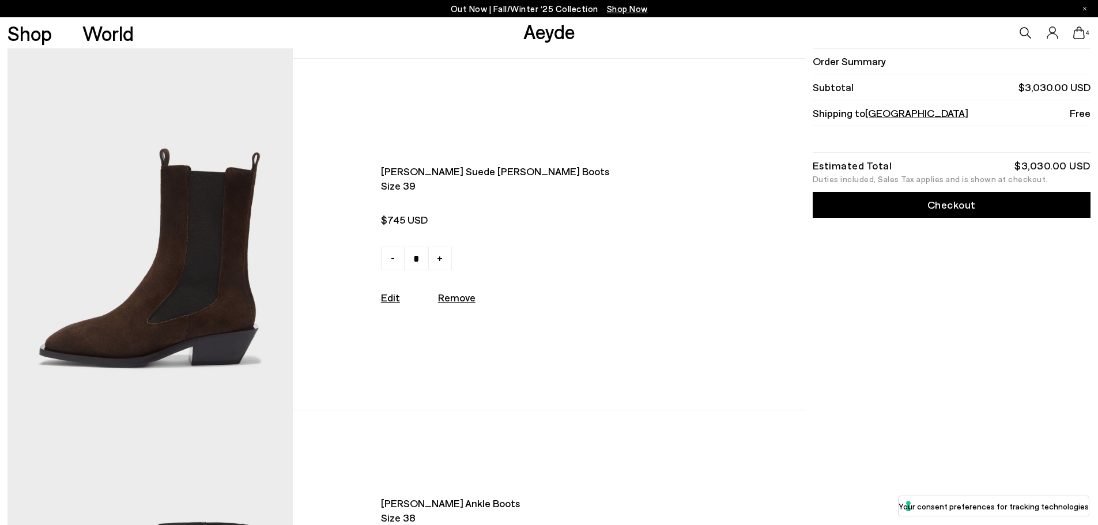
scroll to position [288, 0]
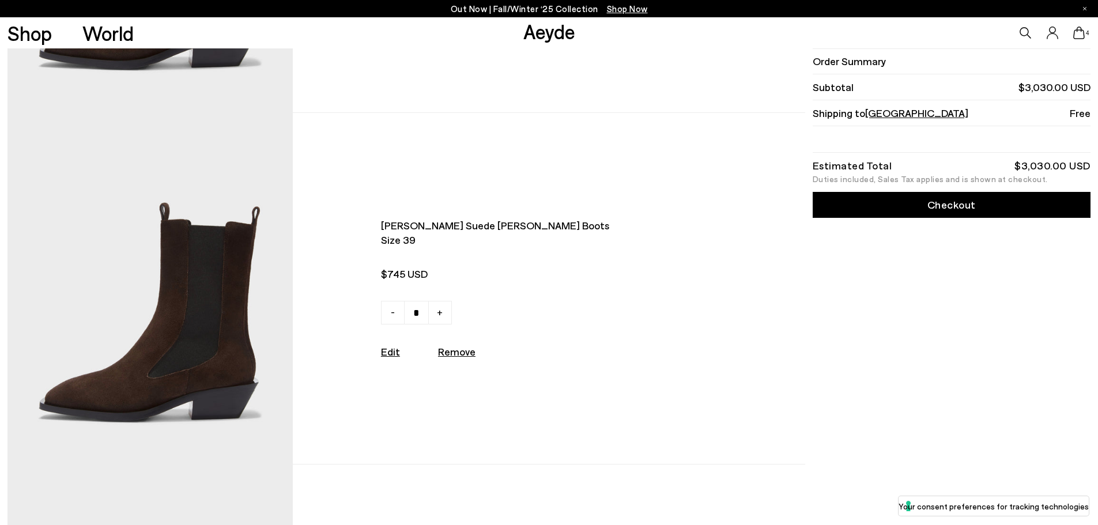
click at [455, 354] on u "Remove" at bounding box center [456, 351] width 37 height 13
type input "*"
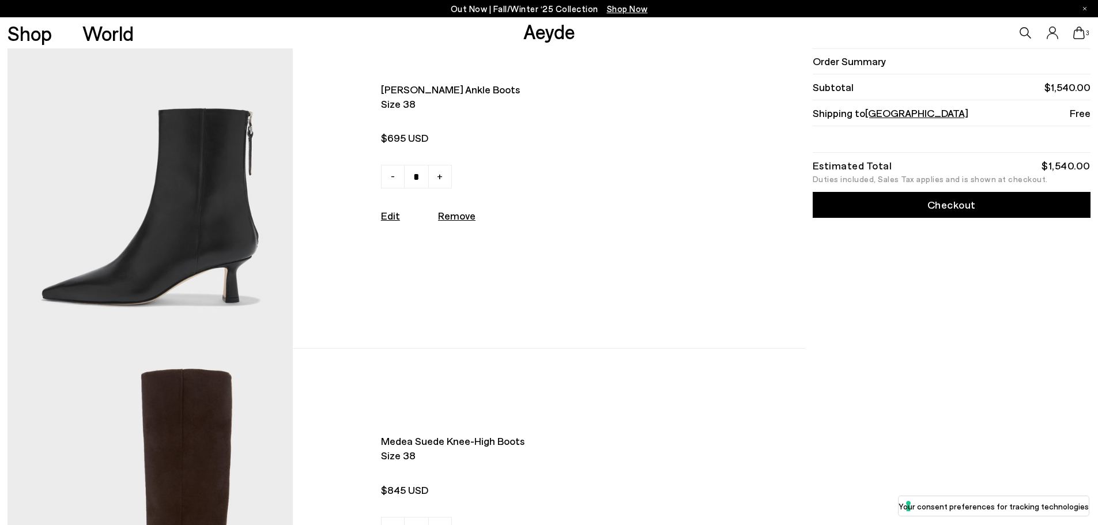
scroll to position [0, 0]
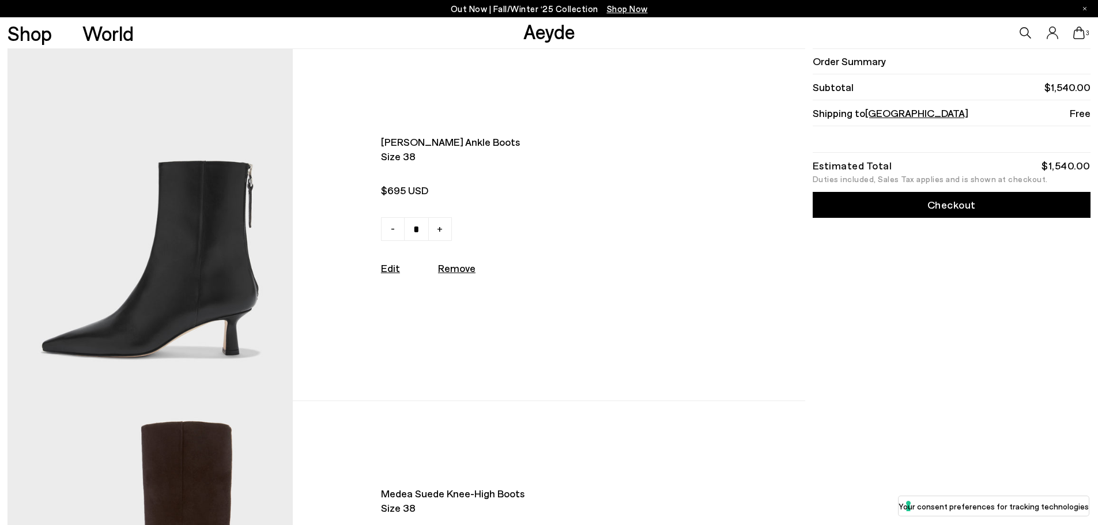
click at [1079, 36] on icon at bounding box center [1079, 33] width 12 height 13
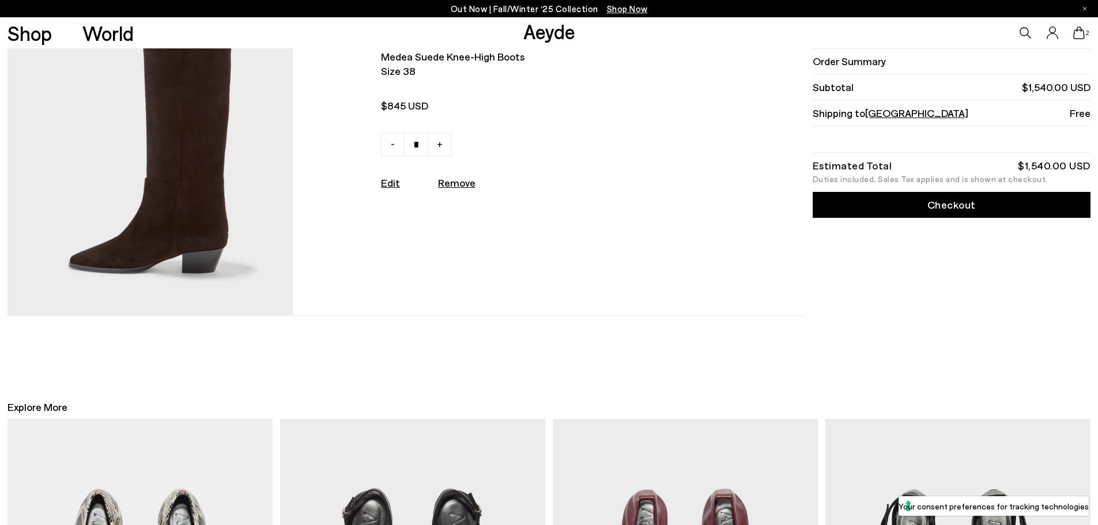
scroll to position [58, 0]
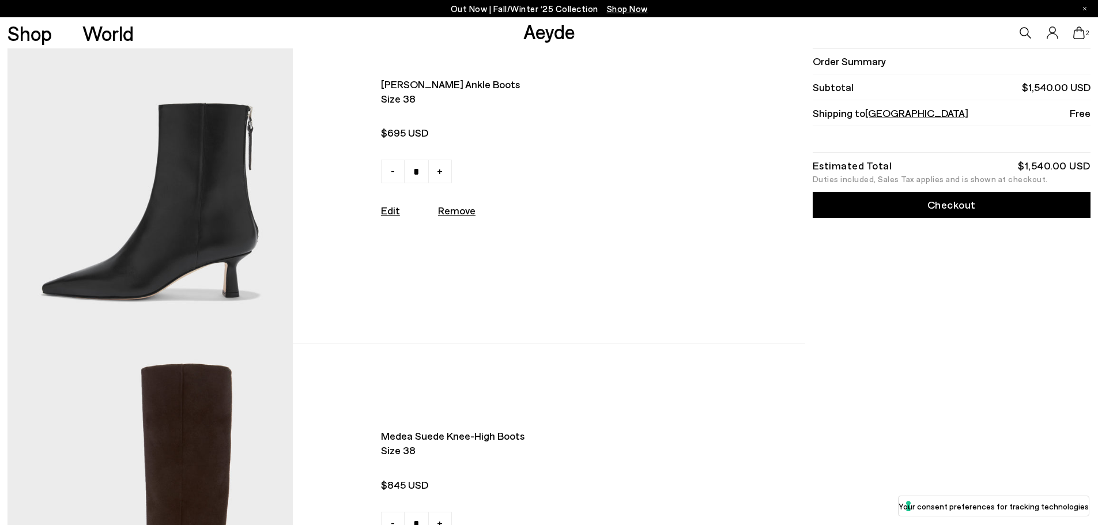
click at [386, 213] on link "Edit" at bounding box center [390, 210] width 19 height 13
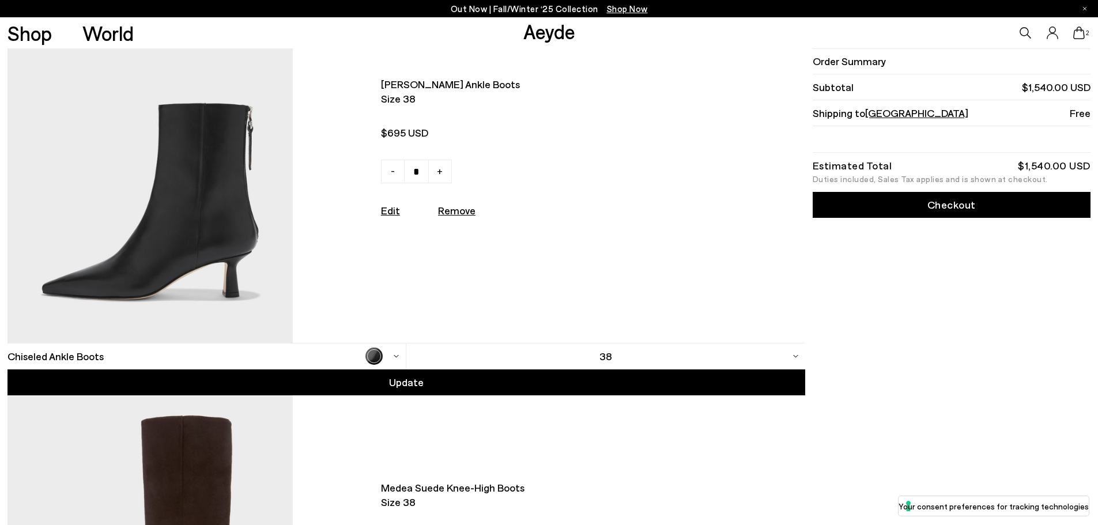
click at [476, 365] on div "38" at bounding box center [605, 356] width 399 height 26
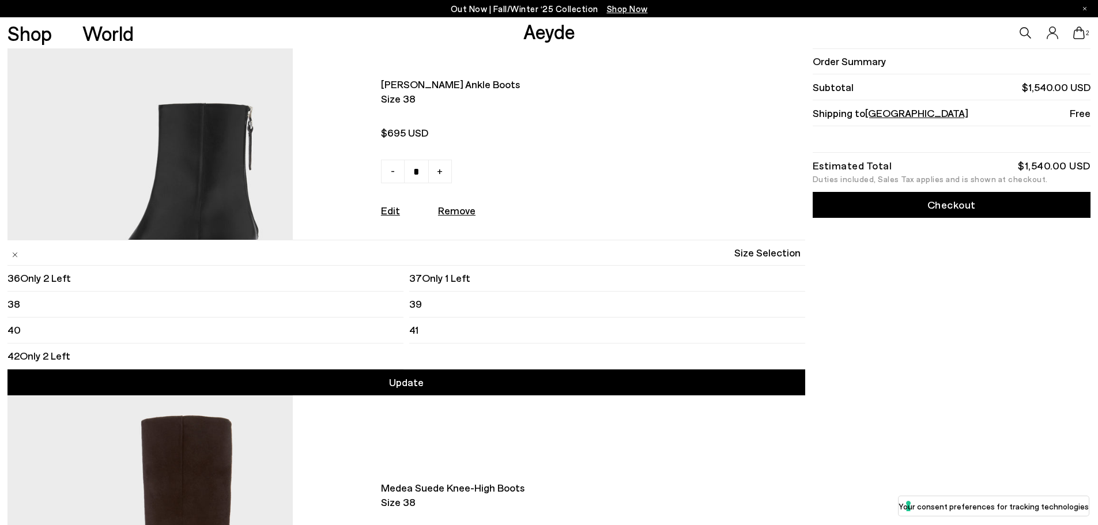
click at [457, 304] on li "39" at bounding box center [607, 305] width 396 height 26
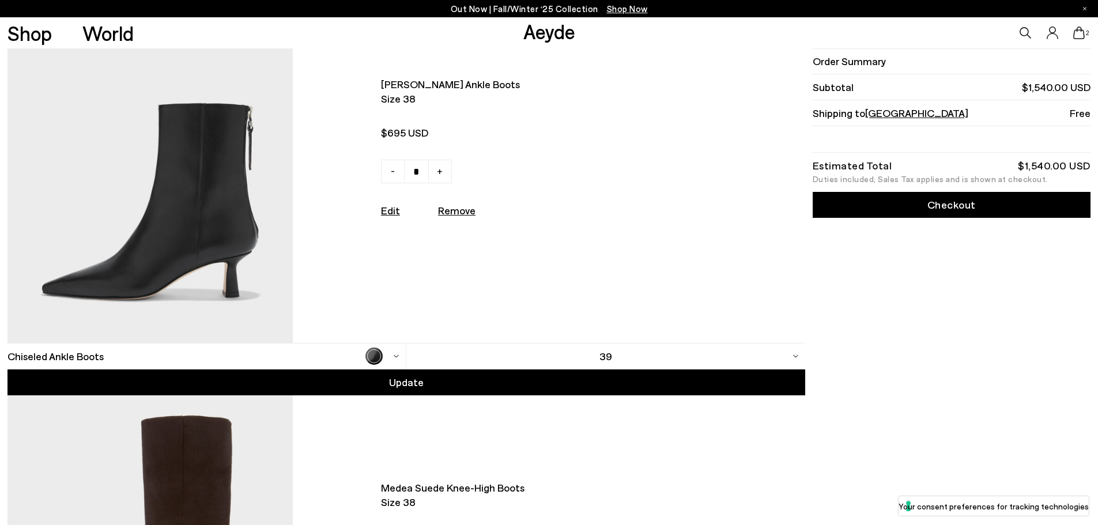
click at [433, 383] on div "Update" at bounding box center [405, 382] width 797 height 26
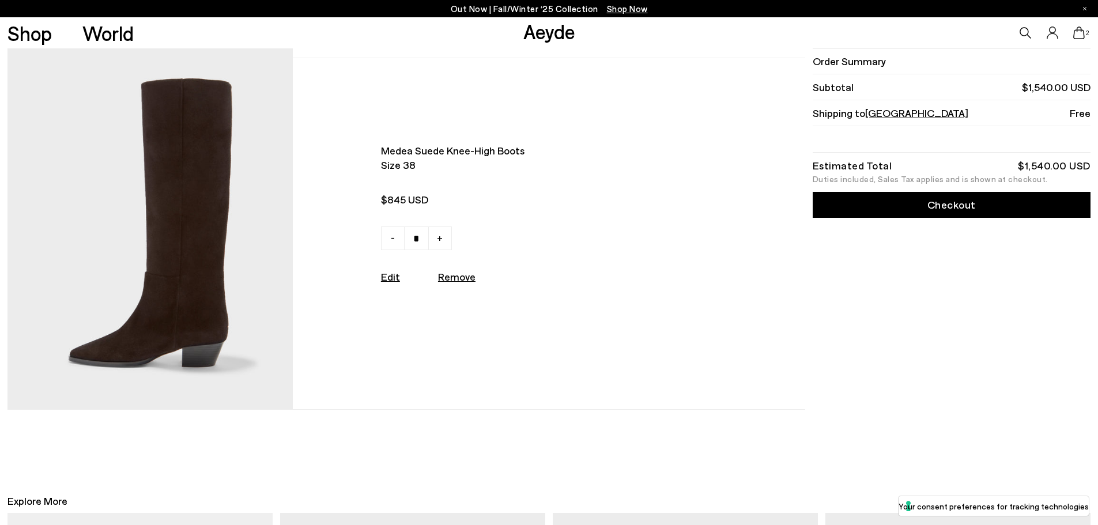
scroll to position [346, 0]
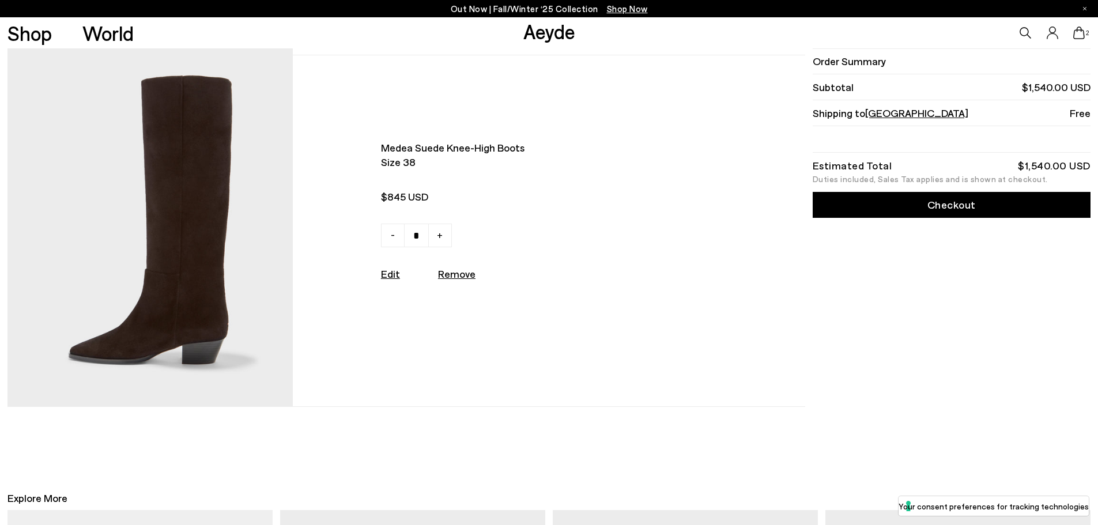
click at [396, 278] on link "Edit" at bounding box center [390, 273] width 19 height 13
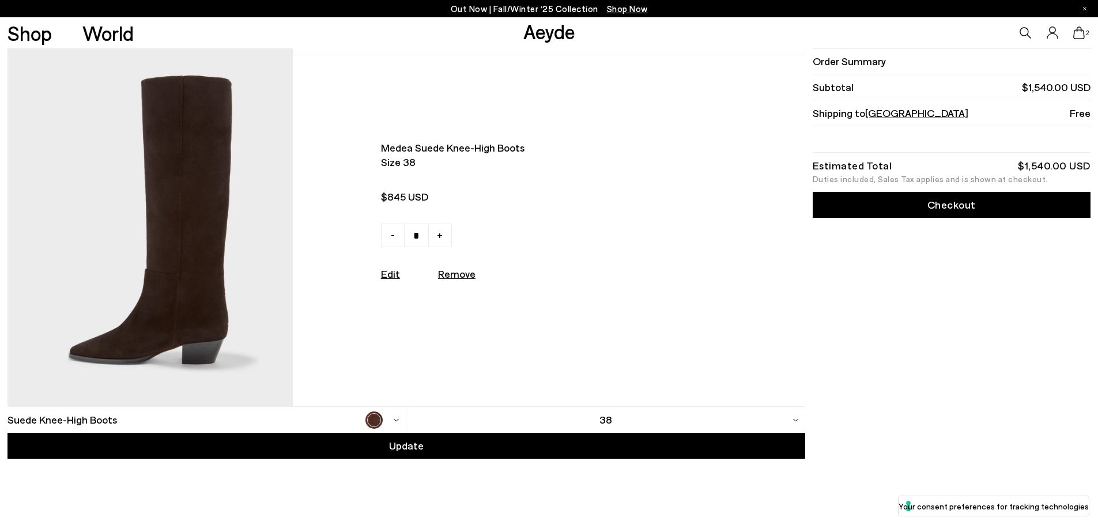
click at [646, 421] on div "38" at bounding box center [605, 420] width 399 height 26
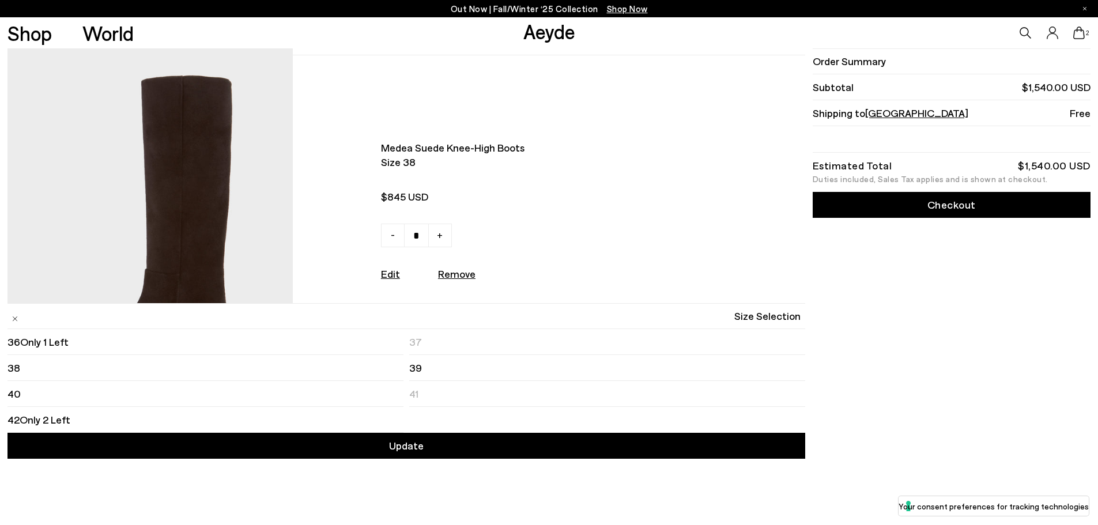
click at [445, 374] on li "39" at bounding box center [607, 368] width 396 height 26
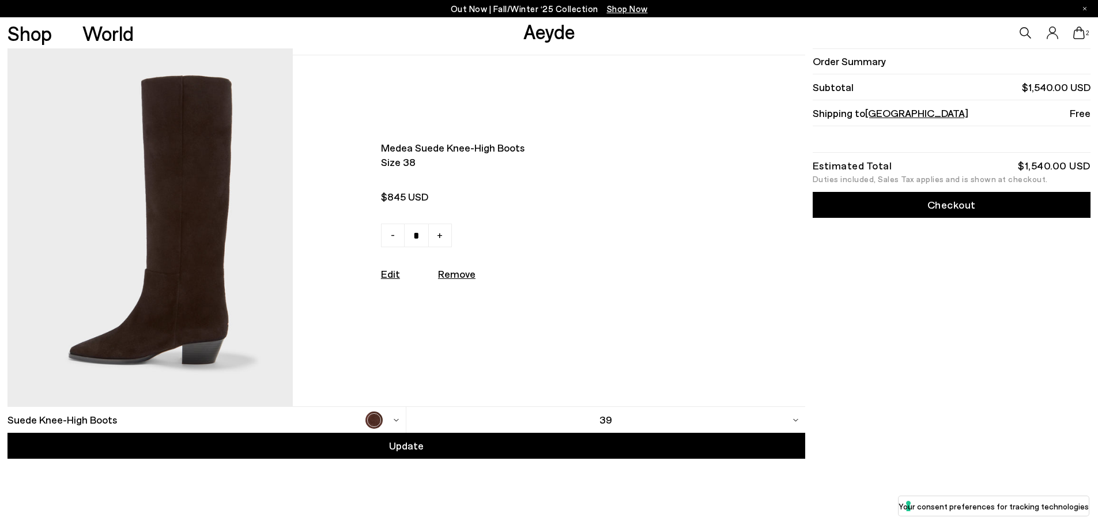
click at [481, 442] on div "Update" at bounding box center [405, 446] width 797 height 26
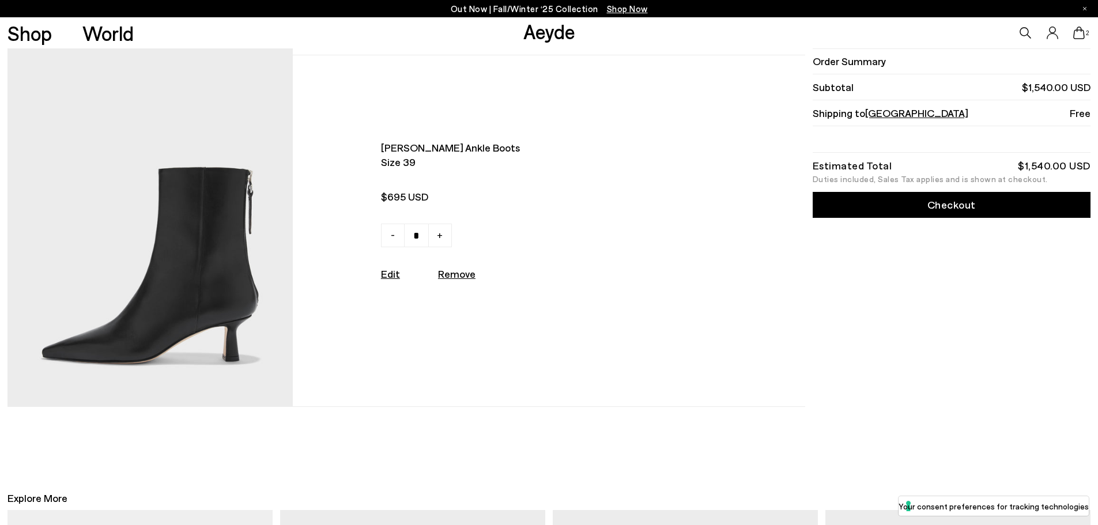
scroll to position [346, 0]
click at [974, 210] on link "Checkout" at bounding box center [951, 205] width 278 height 26
